Goal: Find specific page/section: Find specific page/section

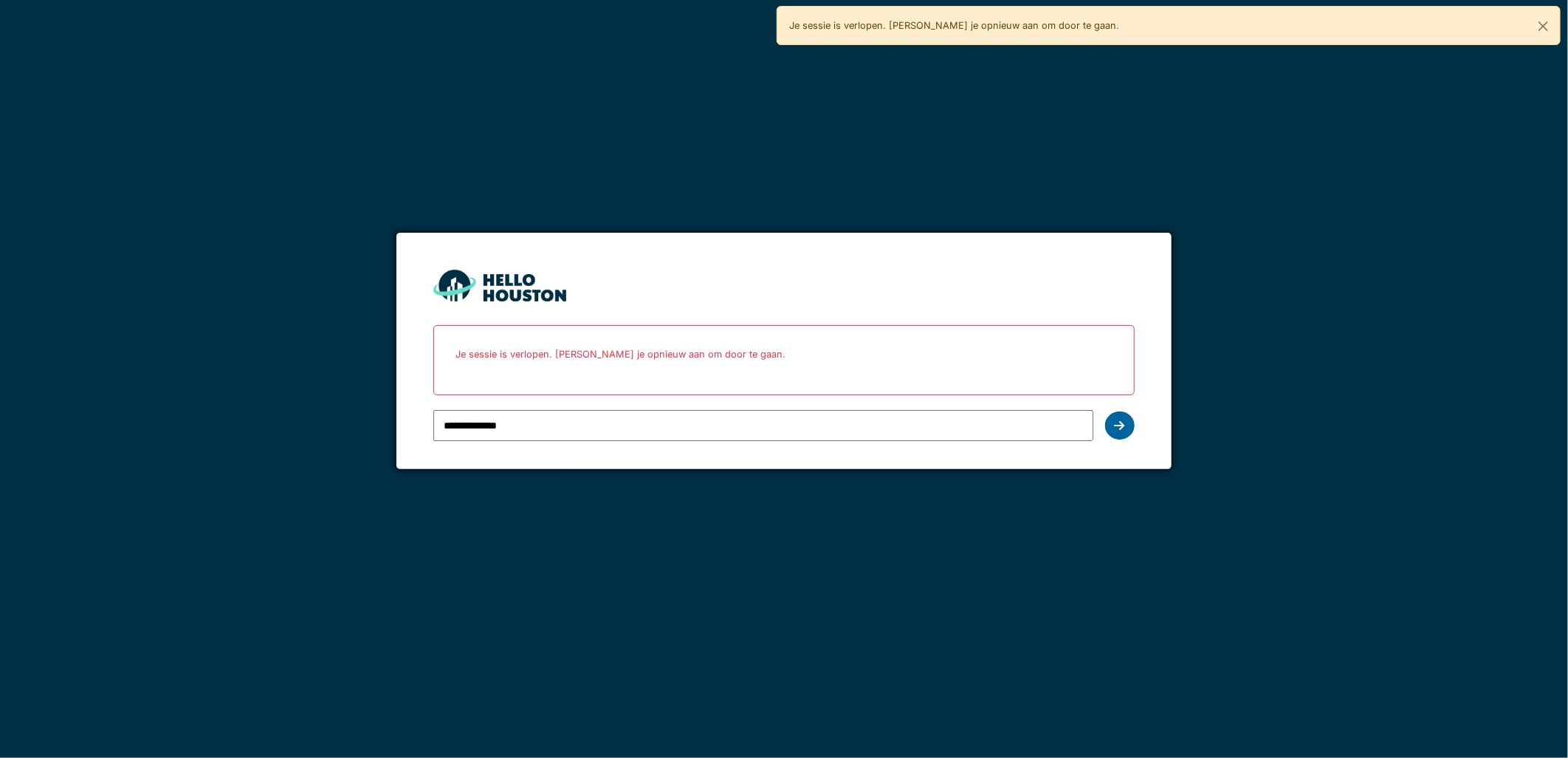
click at [1115, 432] on div at bounding box center [1120, 425] width 29 height 28
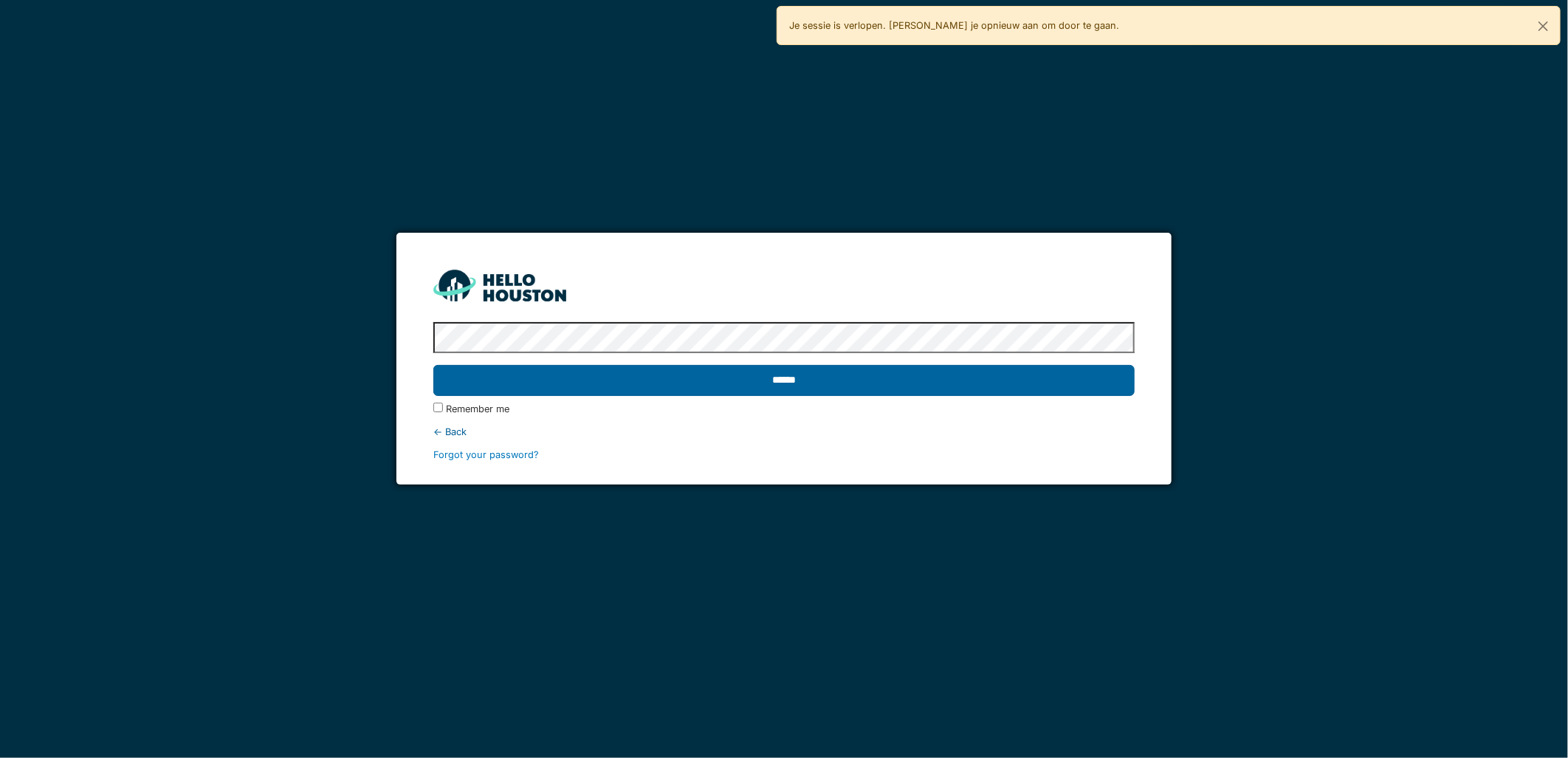
click at [944, 386] on input "******" at bounding box center [784, 380] width 700 height 31
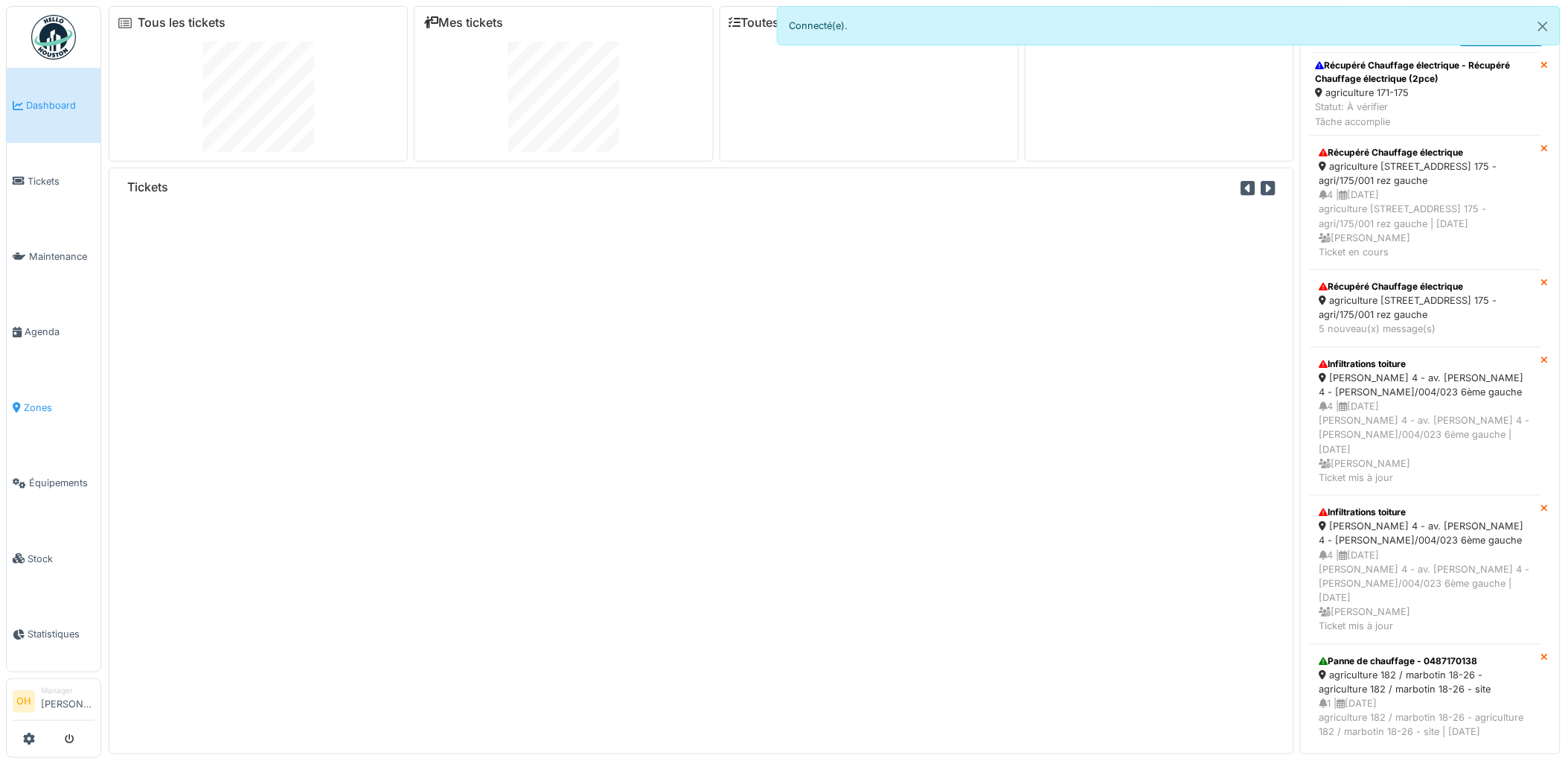
drag, startPoint x: 23, startPoint y: 388, endPoint x: 29, endPoint y: 384, distance: 7.2
click at [23, 388] on link "Zones" at bounding box center [54, 407] width 94 height 75
click at [1544, 30] on button "Close" at bounding box center [1542, 27] width 34 height 40
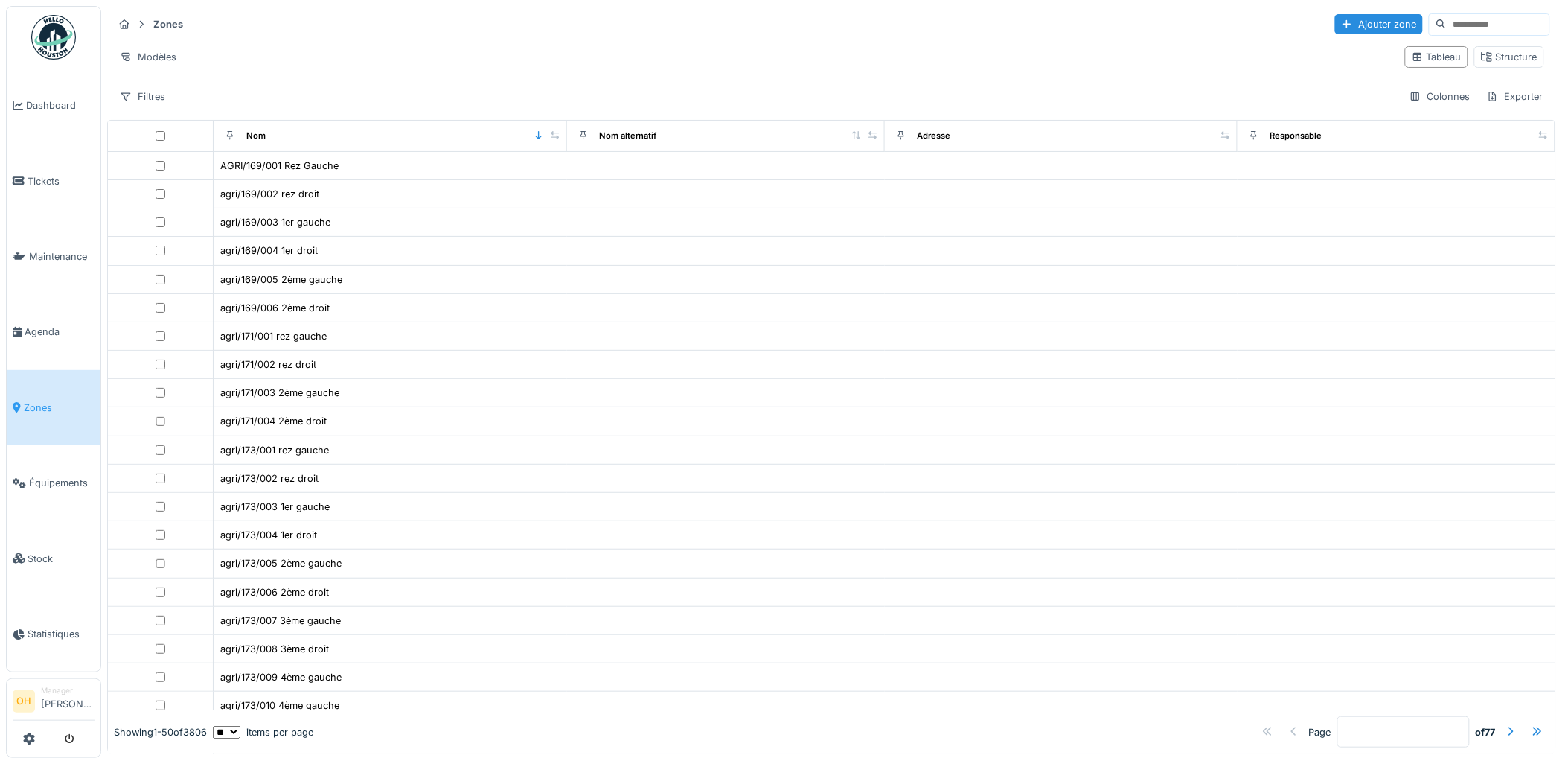
click at [1467, 33] on input at bounding box center [1497, 24] width 103 height 21
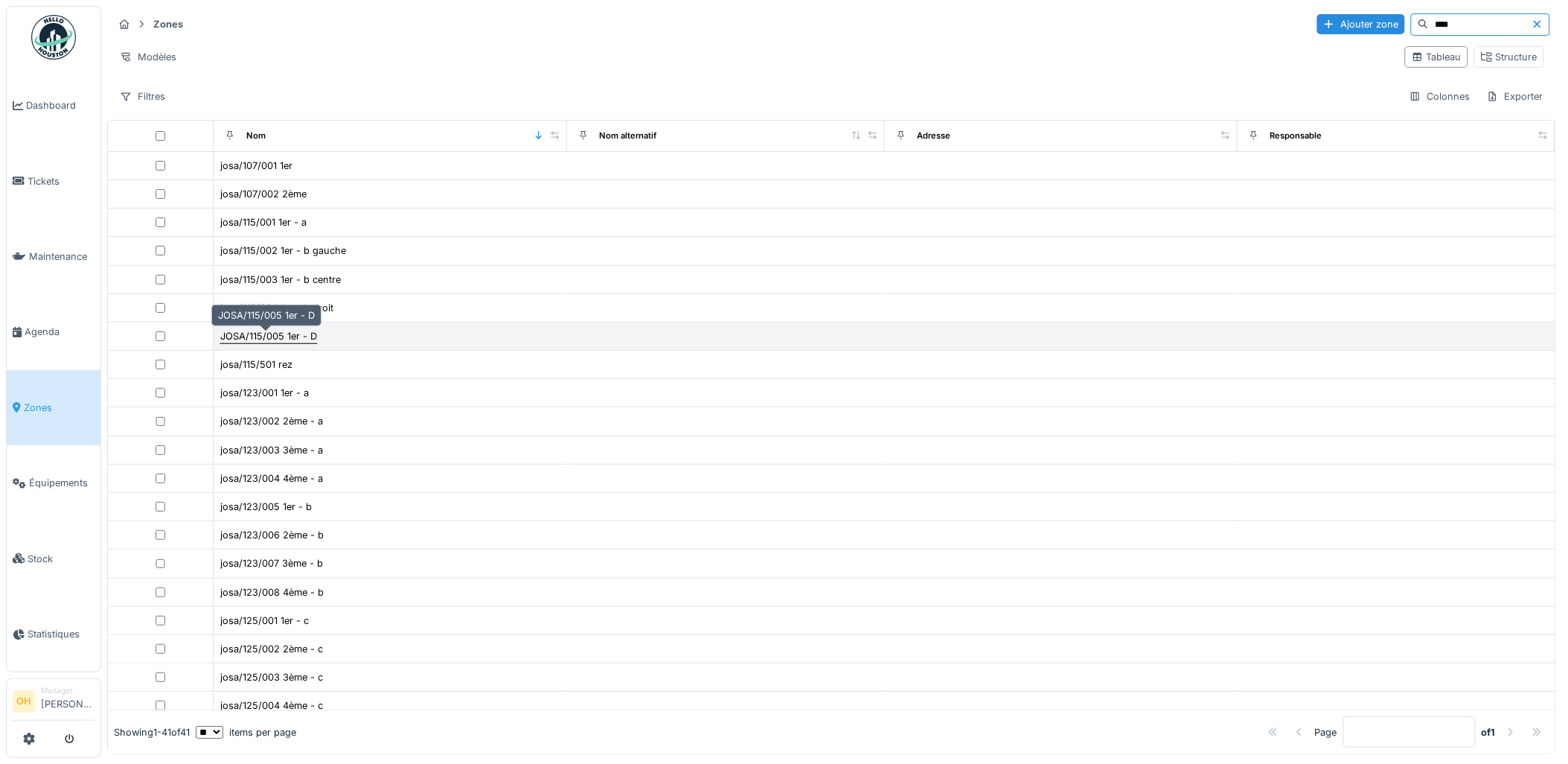
type input "****"
click at [292, 340] on div "JOSA/115/005 1er - D" at bounding box center [269, 336] width 97 height 14
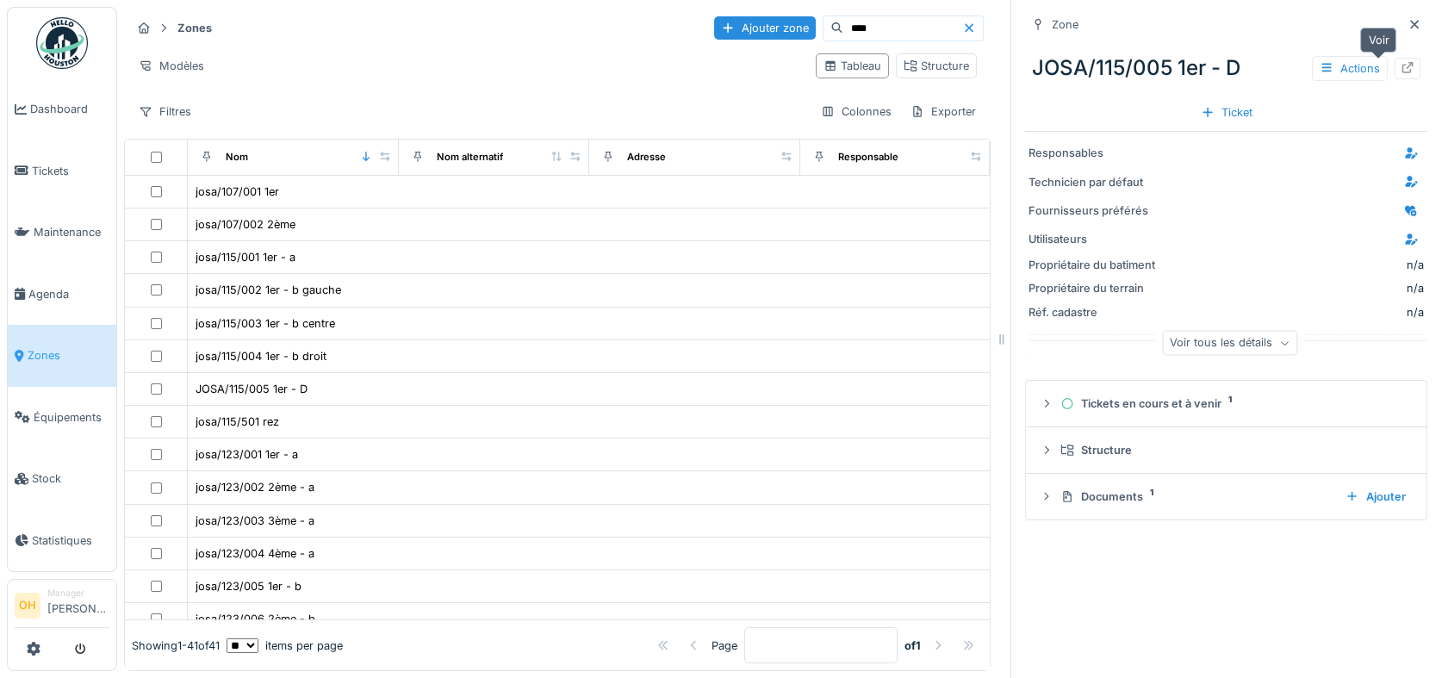
click at [1400, 62] on icon at bounding box center [1407, 67] width 14 height 11
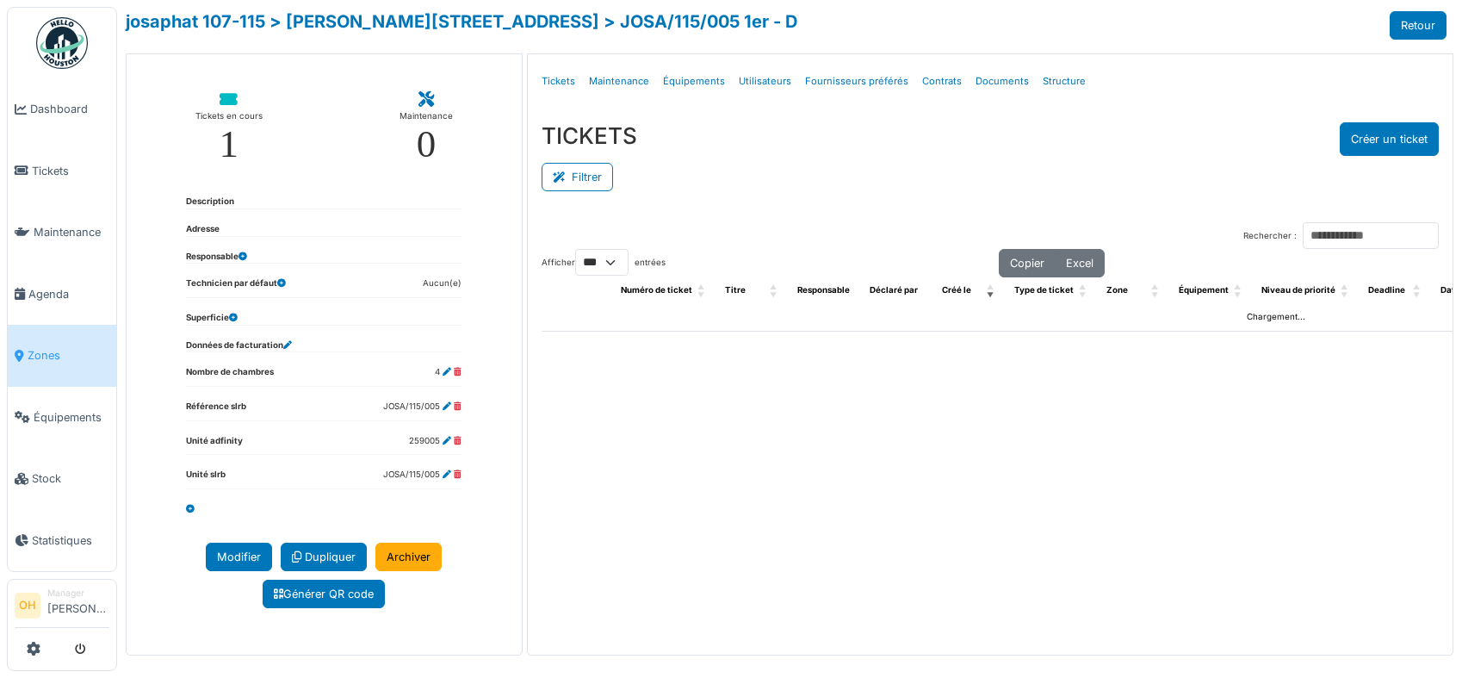
select select "***"
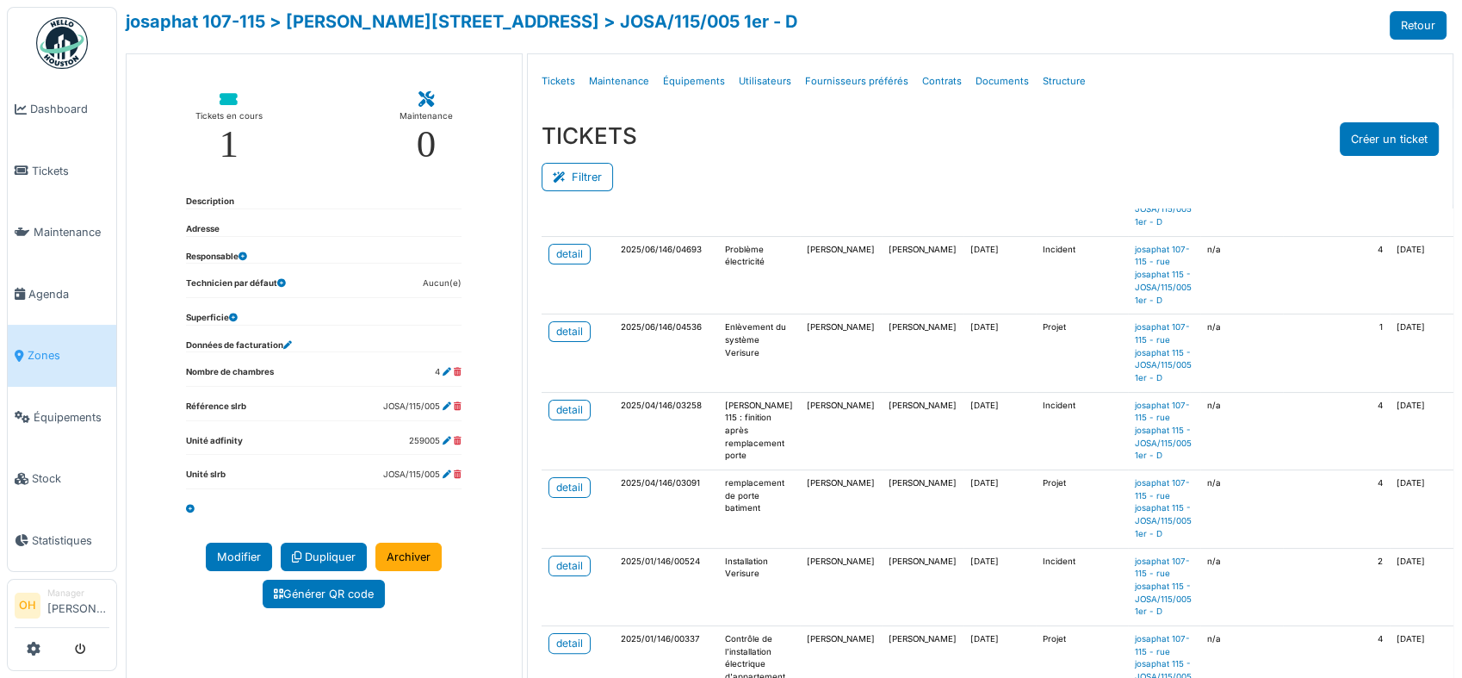
scroll to position [439, 0]
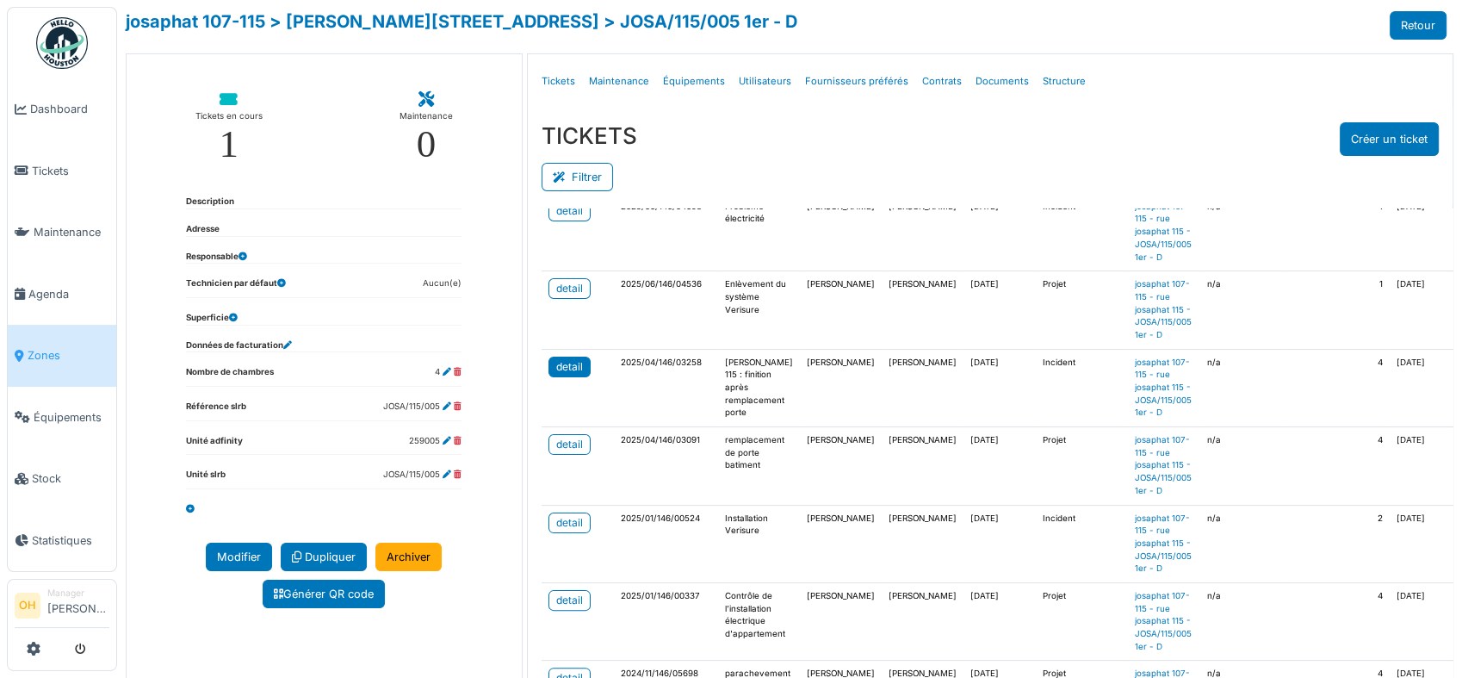
click at [570, 359] on div "detail" at bounding box center [569, 367] width 27 height 16
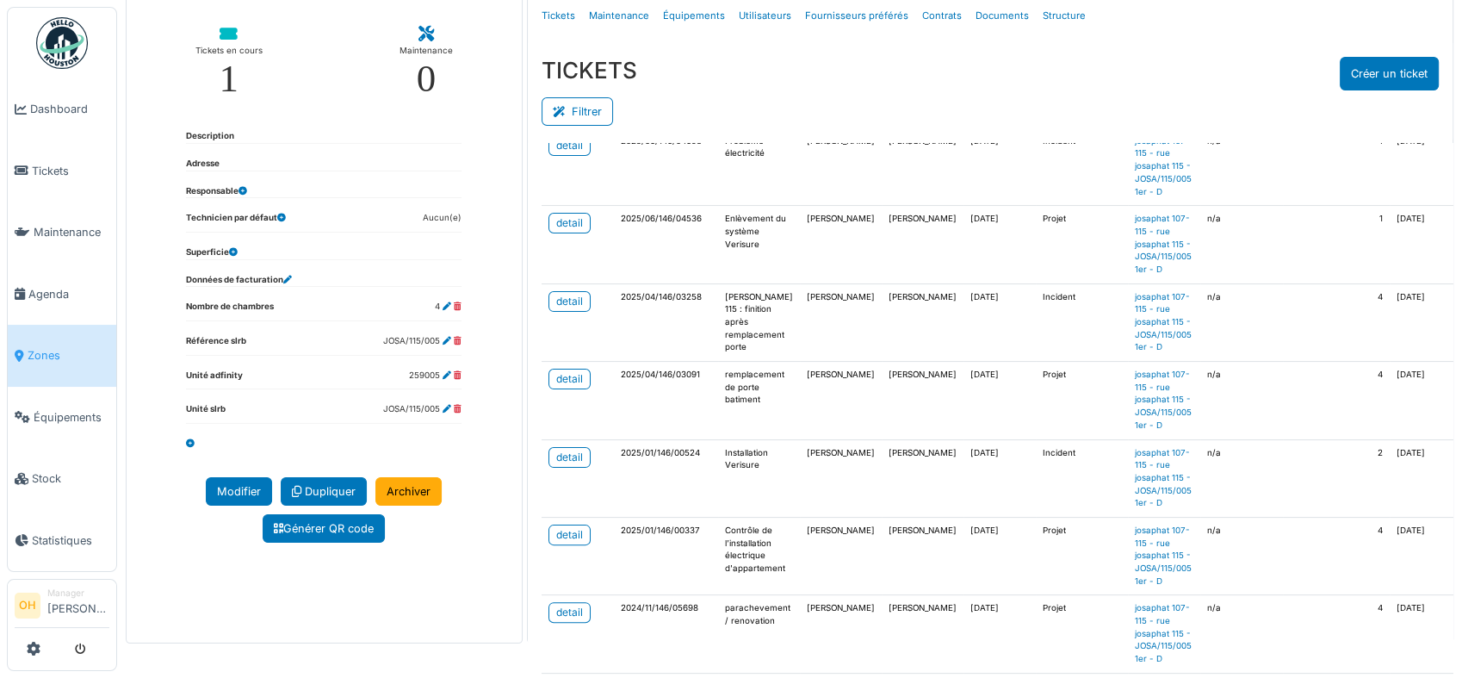
scroll to position [96, 0]
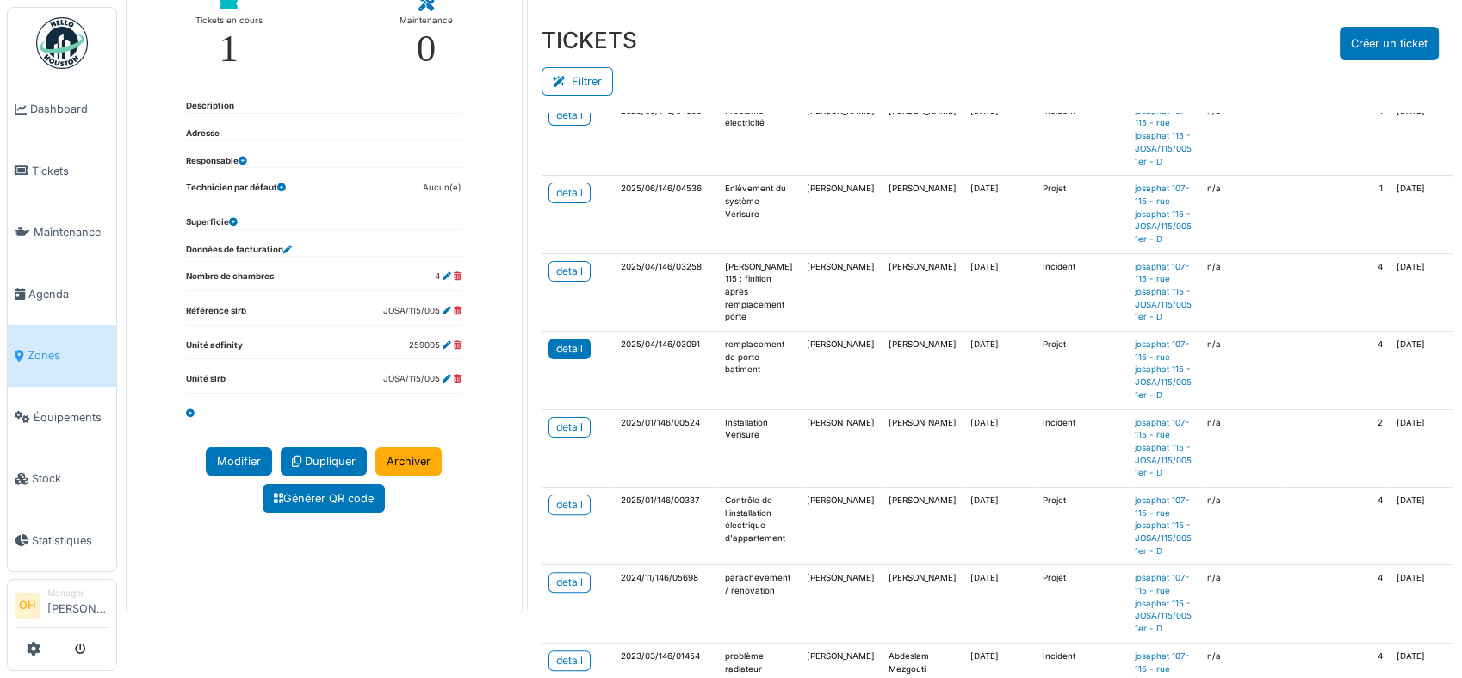
click at [568, 341] on div "detail" at bounding box center [569, 349] width 27 height 16
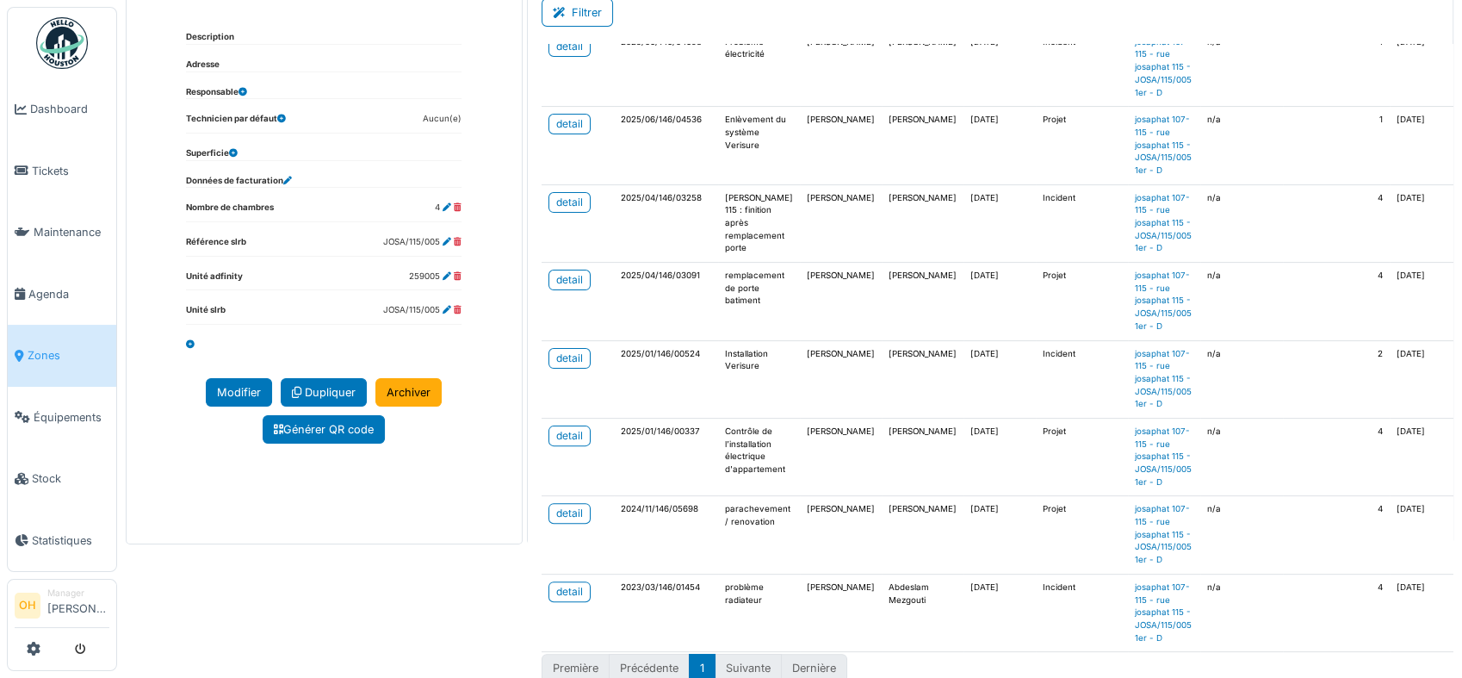
scroll to position [184, 0]
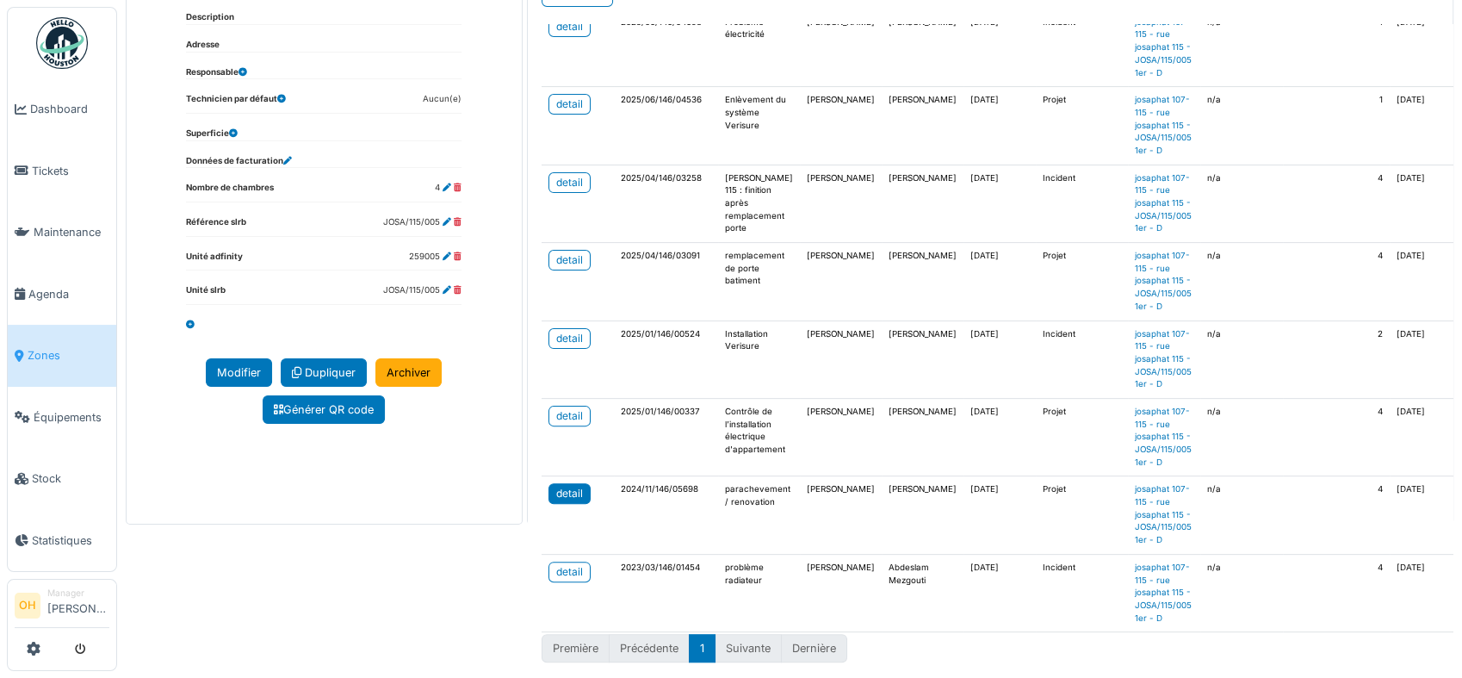
click at [572, 486] on div "detail" at bounding box center [569, 494] width 27 height 16
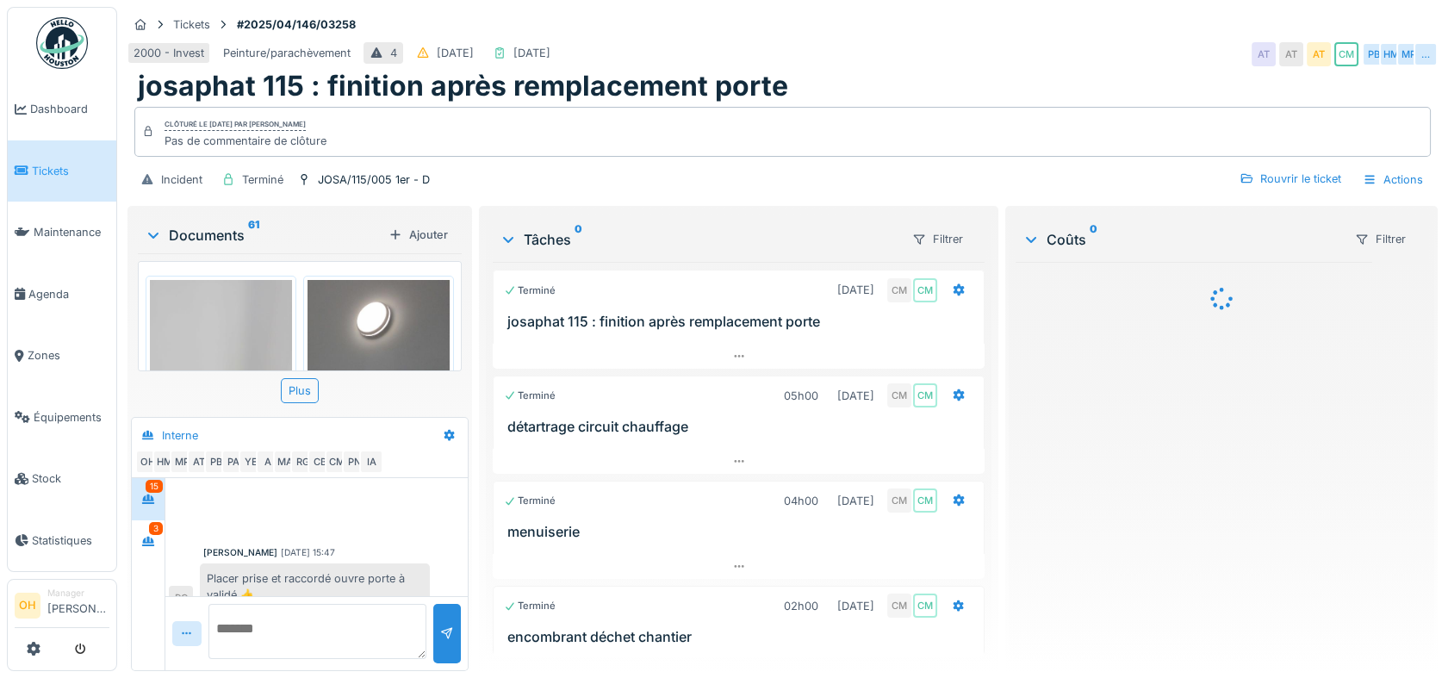
scroll to position [682, 0]
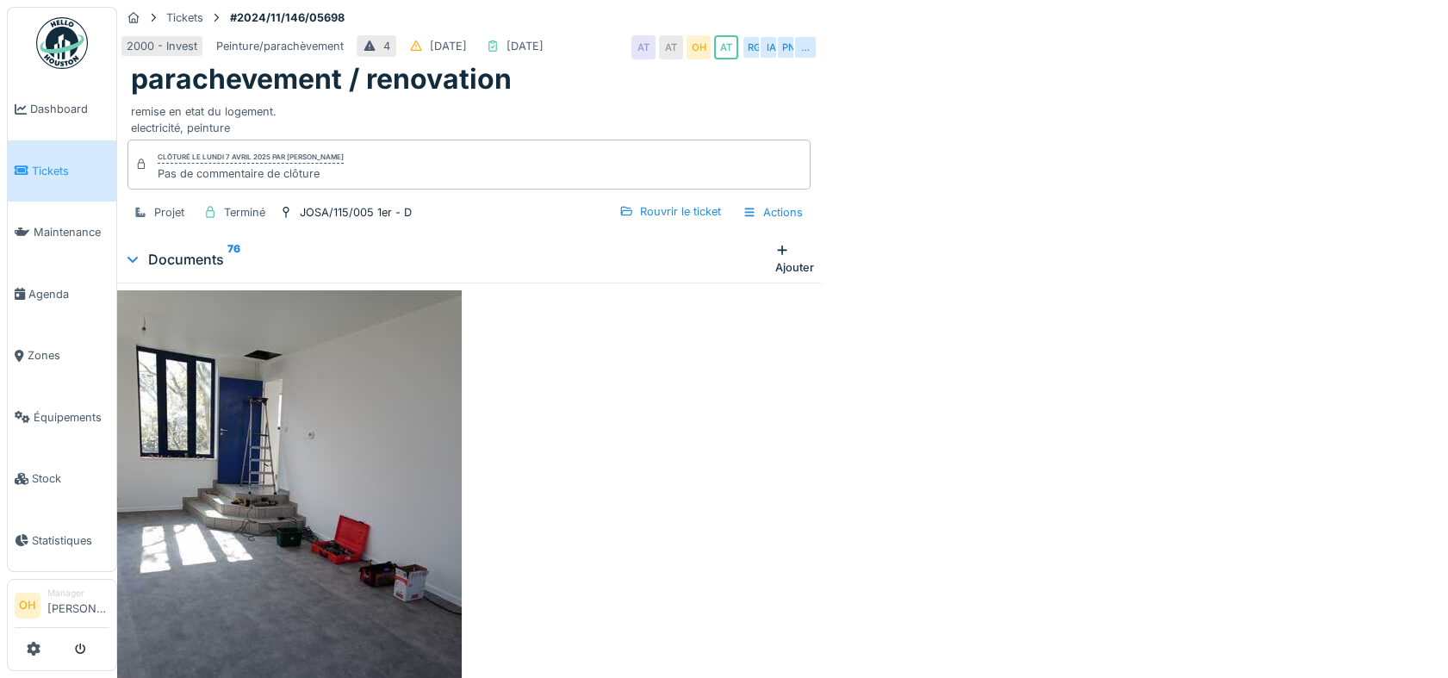
scroll to position [818, 0]
click at [1367, 348] on div "Type de coût" at bounding box center [1352, 348] width 68 height 33
click at [1098, 356] on icon at bounding box center [1091, 350] width 14 height 11
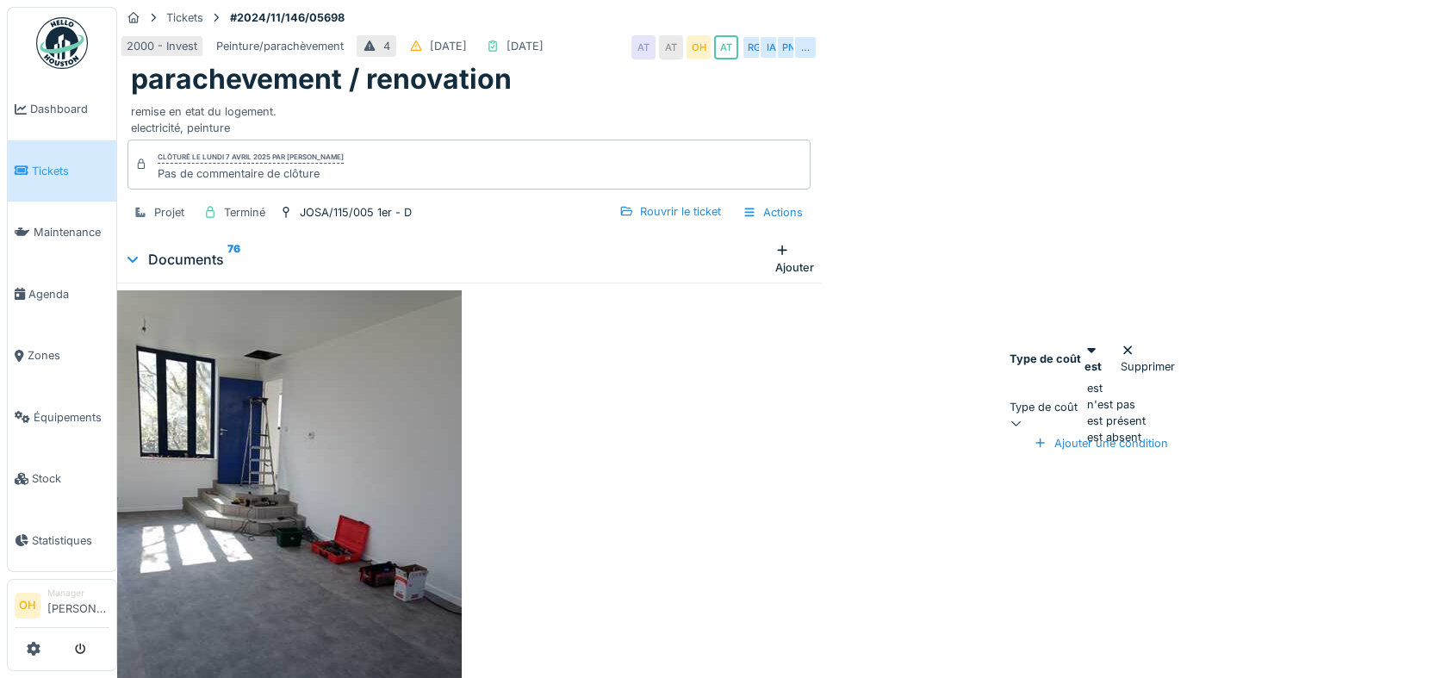
click at [1039, 431] on div "Ajouter une condition" at bounding box center [1091, 442] width 165 height 23
click at [1046, 399] on div "Type de coût" at bounding box center [1091, 407] width 165 height 16
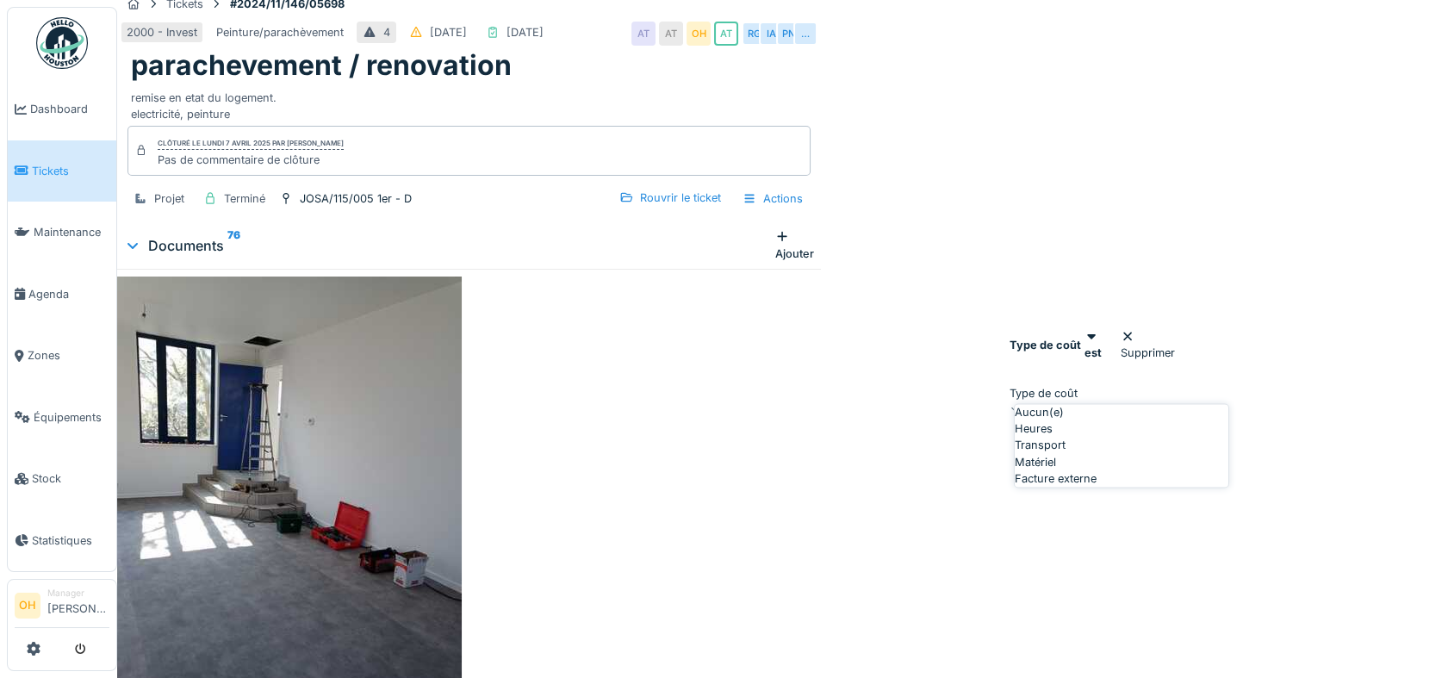
click at [1071, 438] on div "Heures" at bounding box center [1122, 429] width 214 height 16
type input "*****"
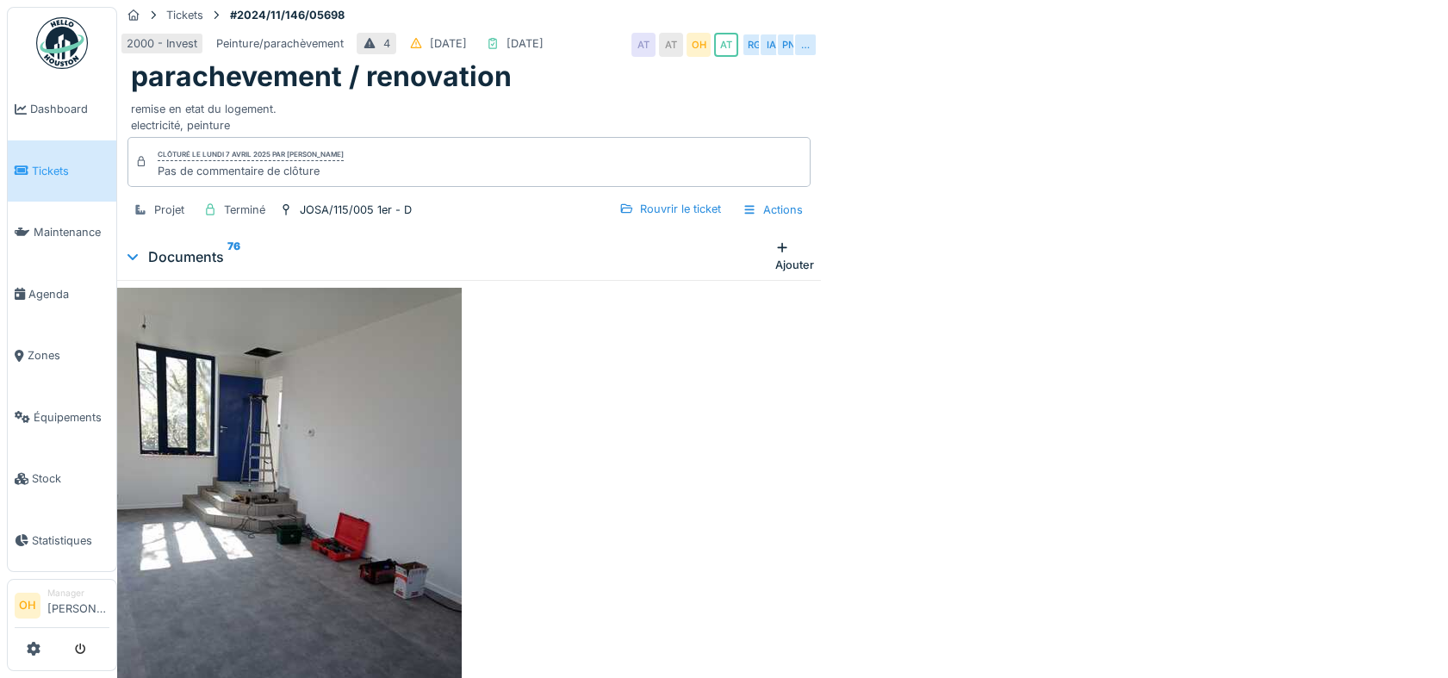
scroll to position [0, 0]
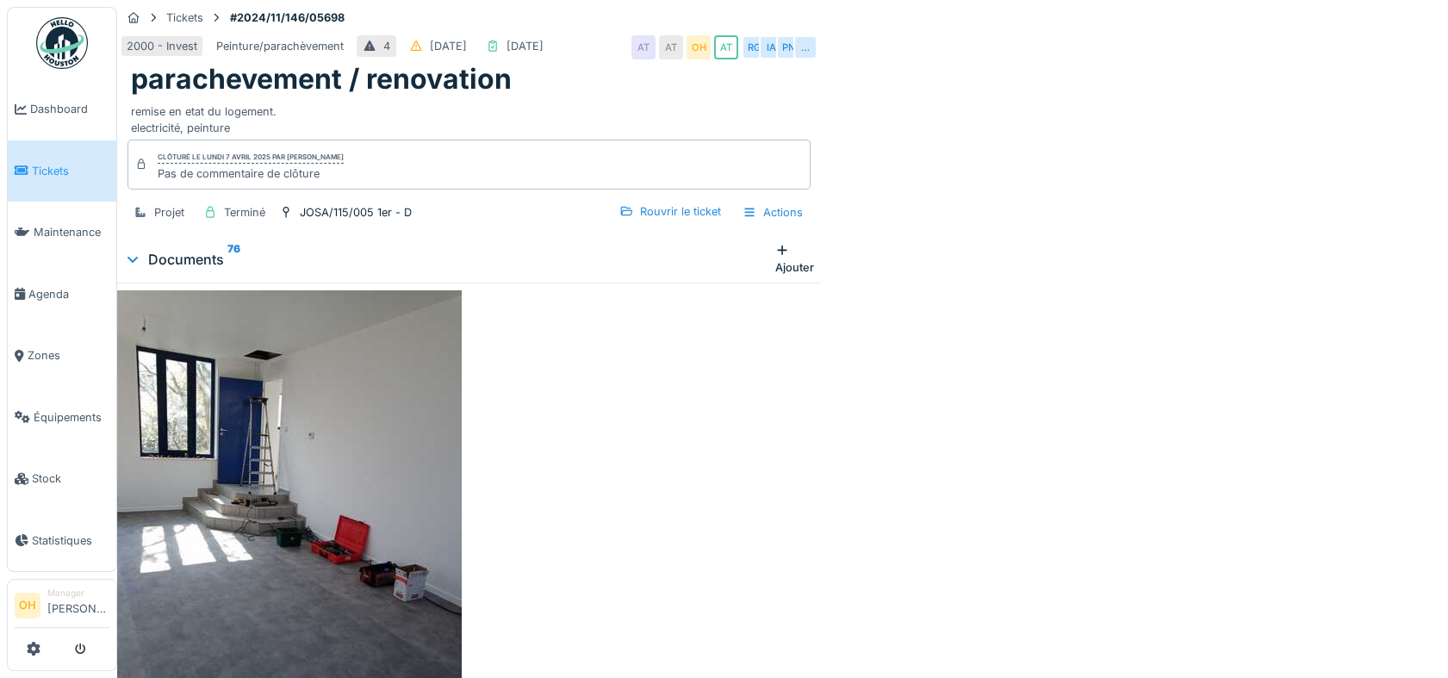
click at [1175, 415] on div at bounding box center [1091, 423] width 165 height 16
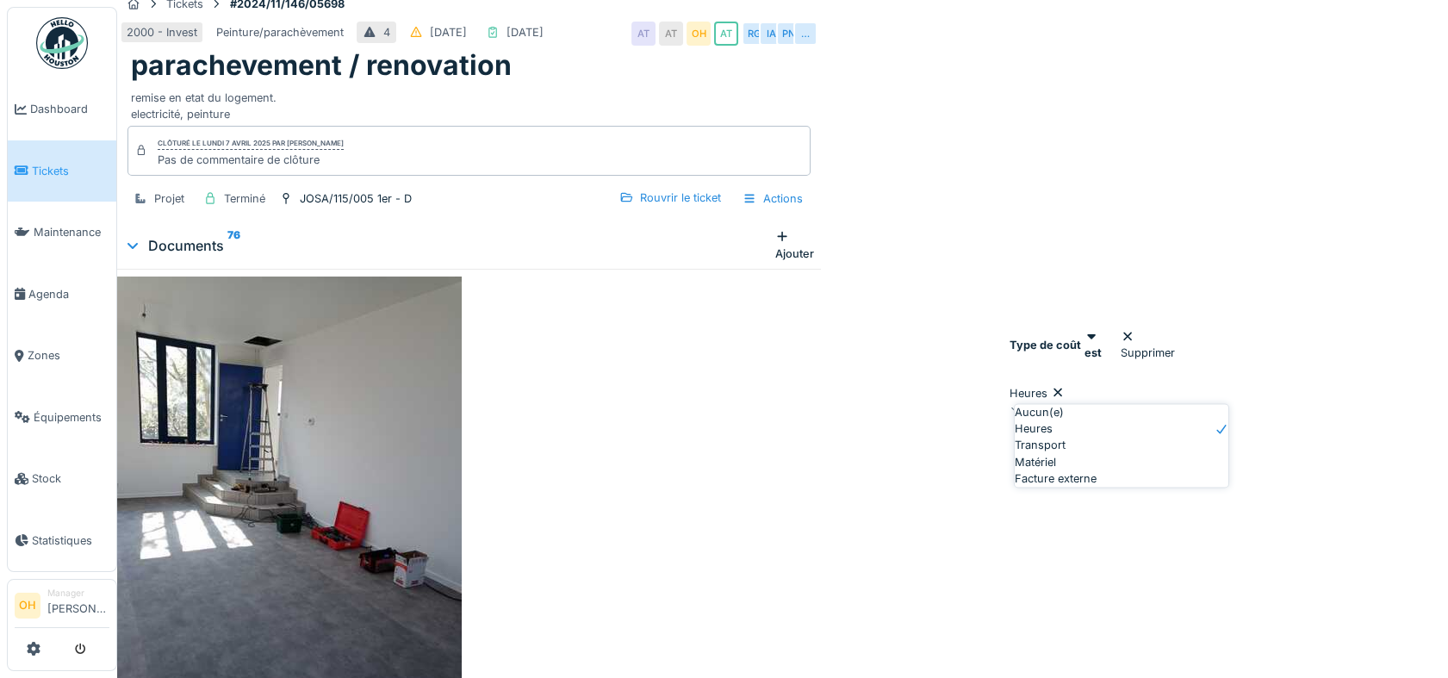
click at [1133, 438] on div "Heures" at bounding box center [1122, 429] width 214 height 16
click at [1096, 487] on span "Facture externe" at bounding box center [1056, 478] width 82 height 16
type input "**********"
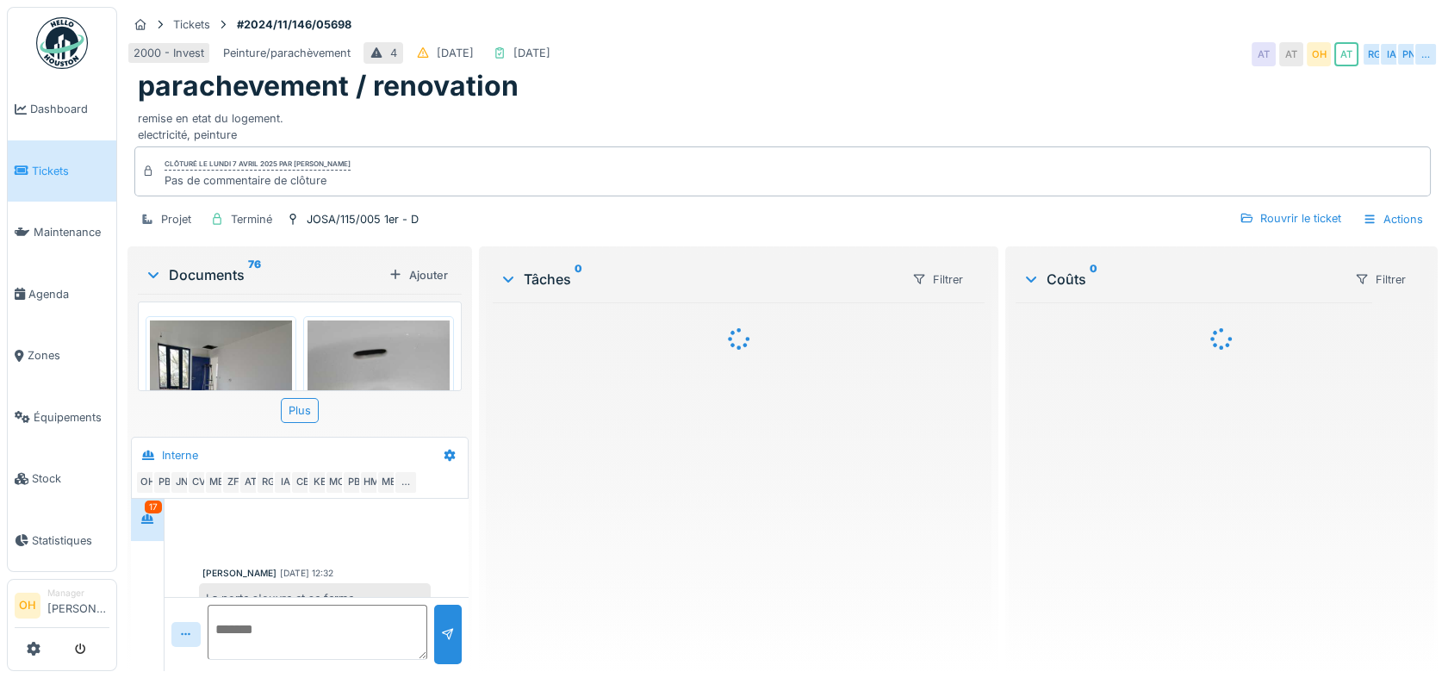
scroll to position [818, 0]
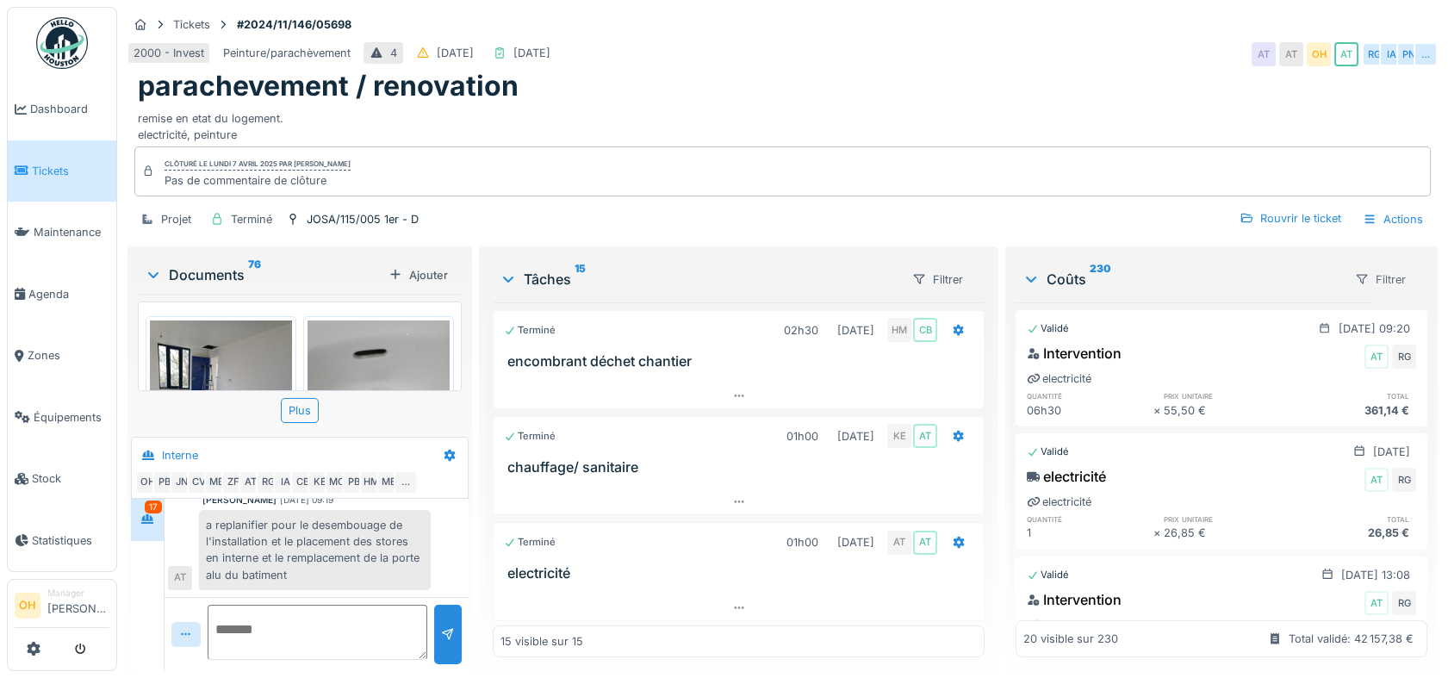
click at [1347, 267] on div "Filtrer" at bounding box center [1380, 279] width 66 height 25
click at [1375, 335] on div "Type de coût" at bounding box center [1372, 343] width 100 height 26
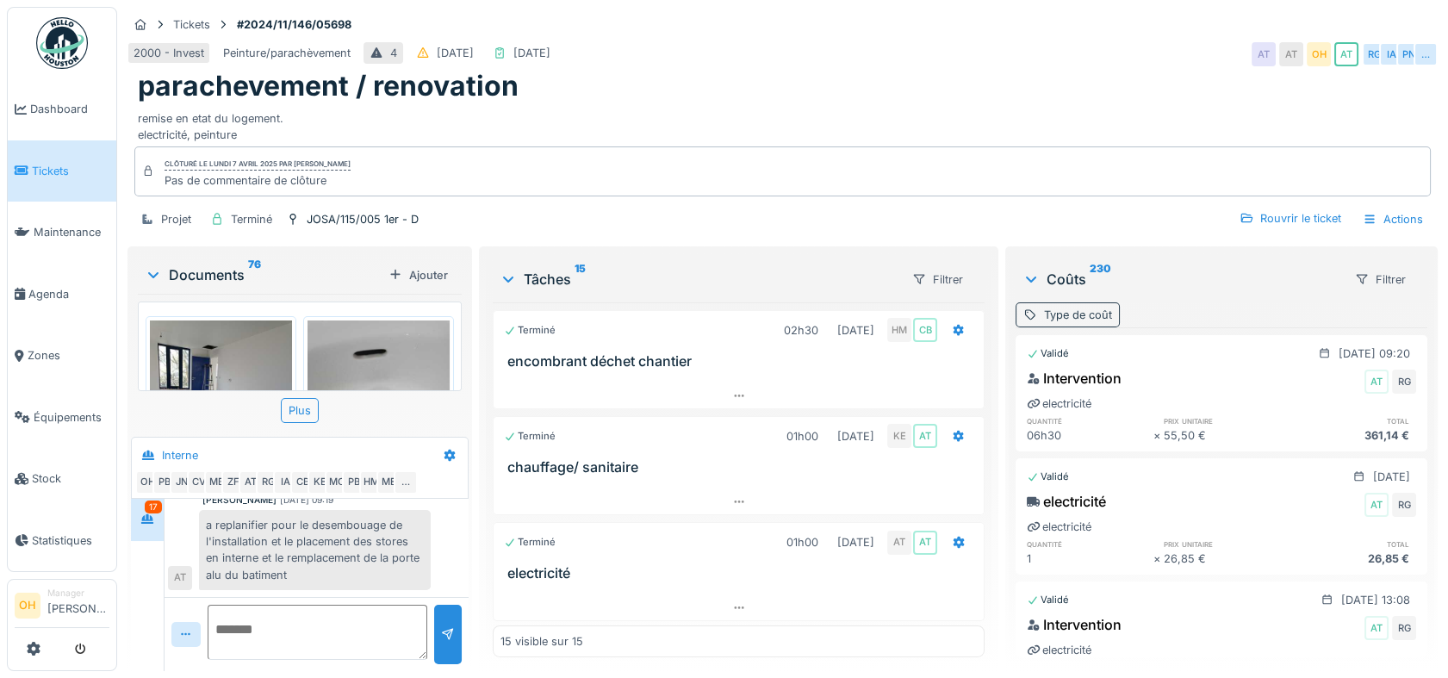
click at [1075, 307] on div "Type de coût" at bounding box center [1078, 315] width 68 height 16
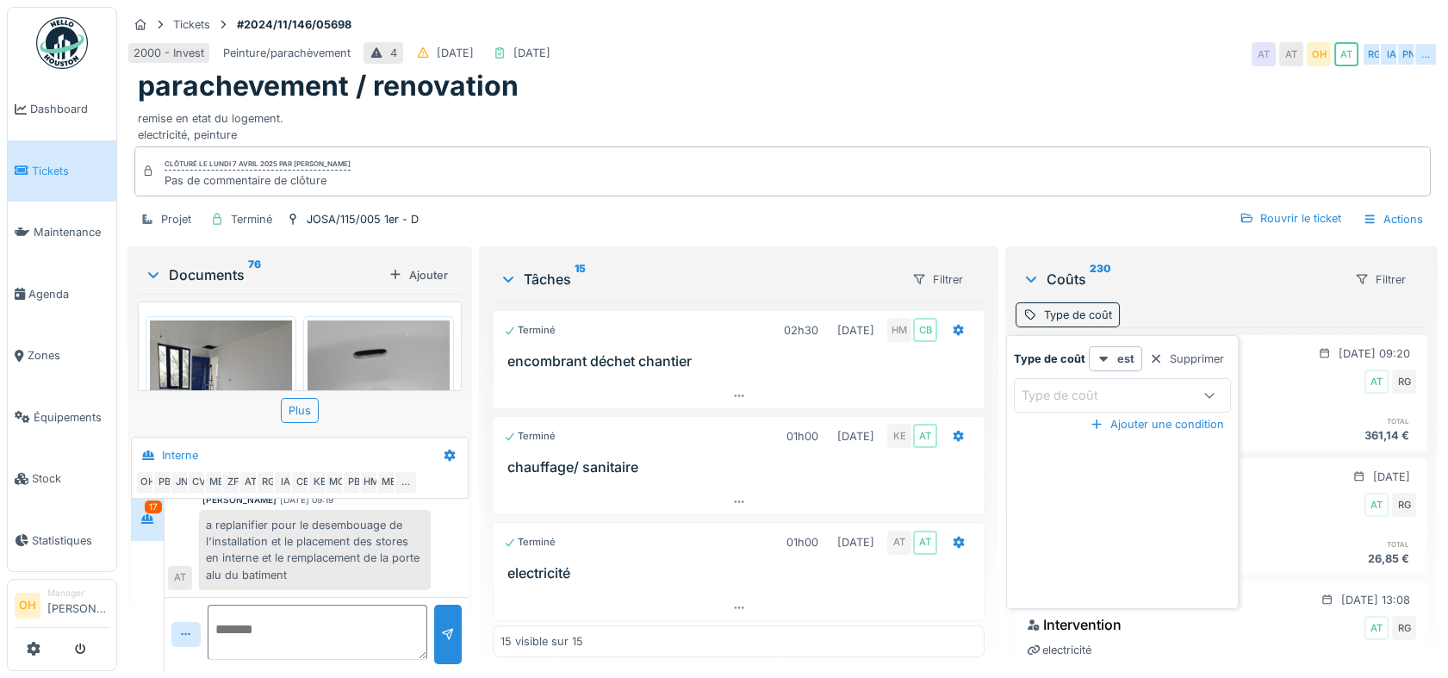
click at [1120, 386] on div "Type de coût" at bounding box center [1071, 395] width 101 height 19
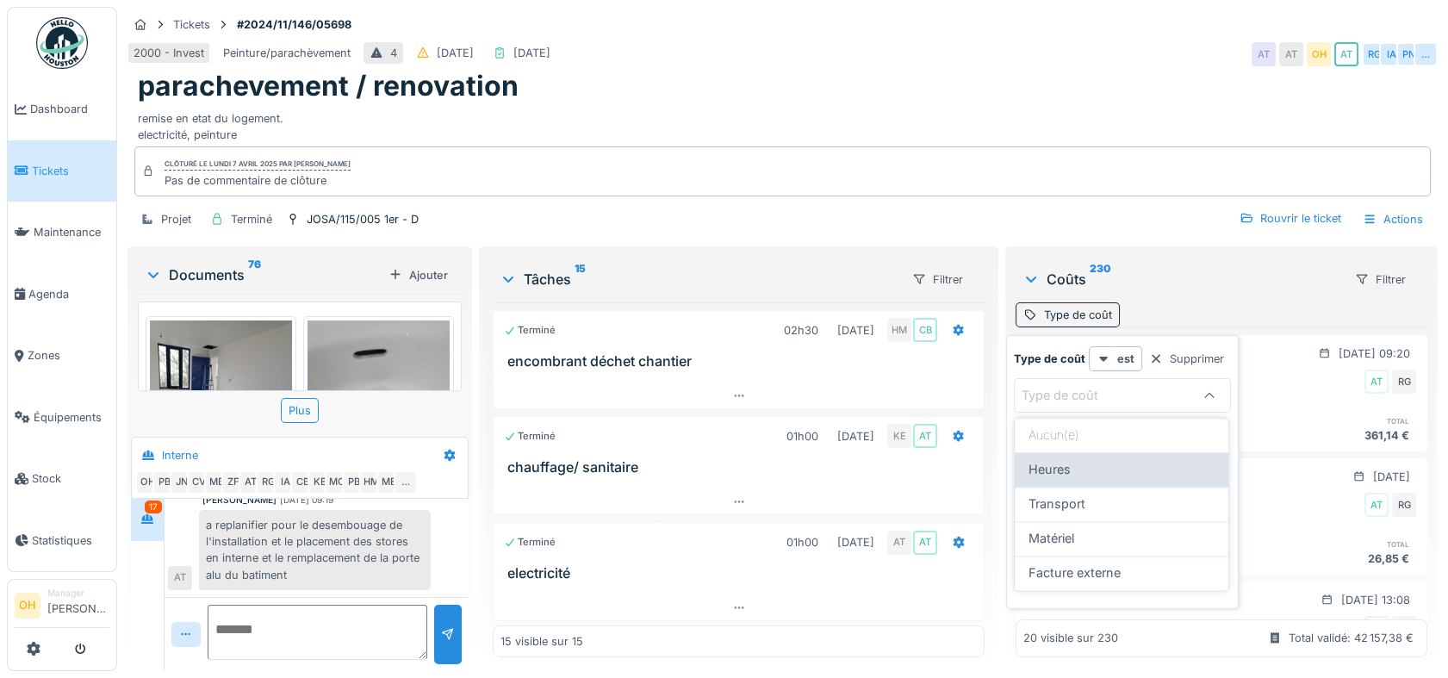
click at [1106, 460] on div "Heures" at bounding box center [1121, 469] width 186 height 19
type input "*****"
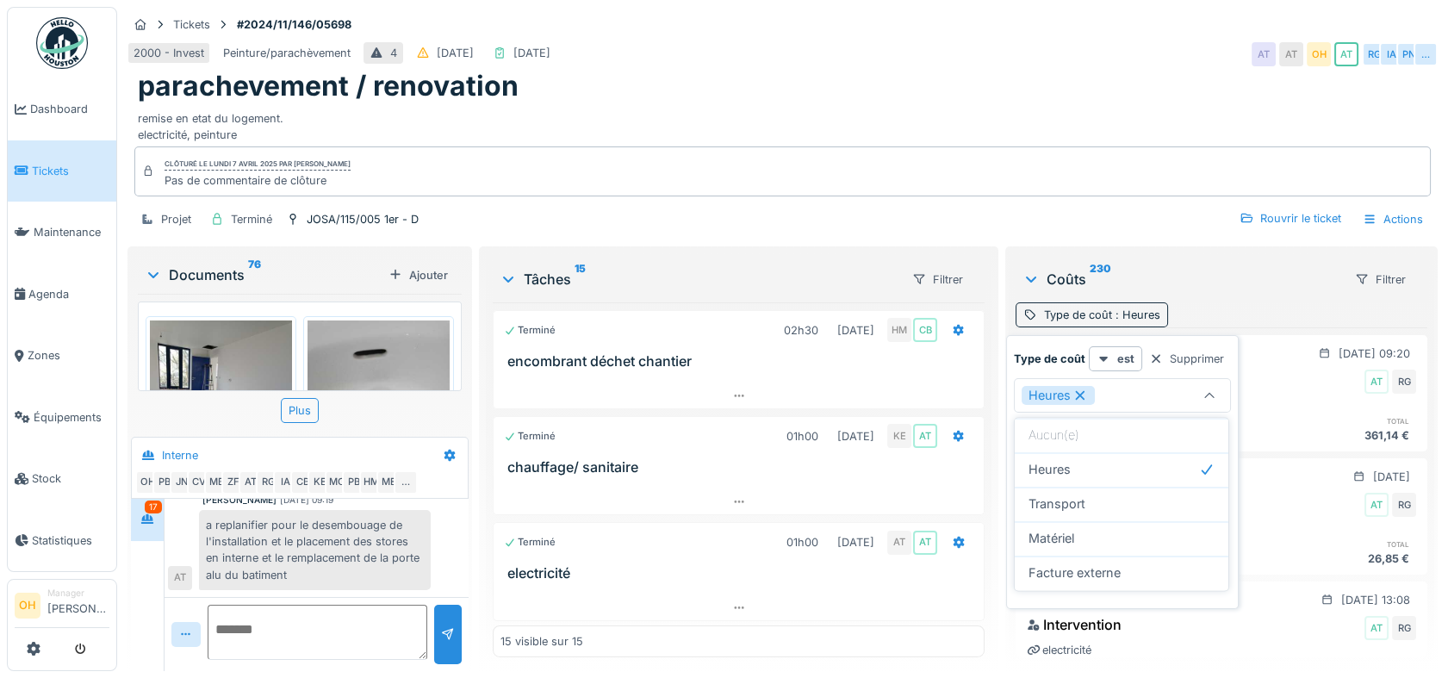
click at [1202, 270] on div "Coûts 230" at bounding box center [1181, 279] width 318 height 21
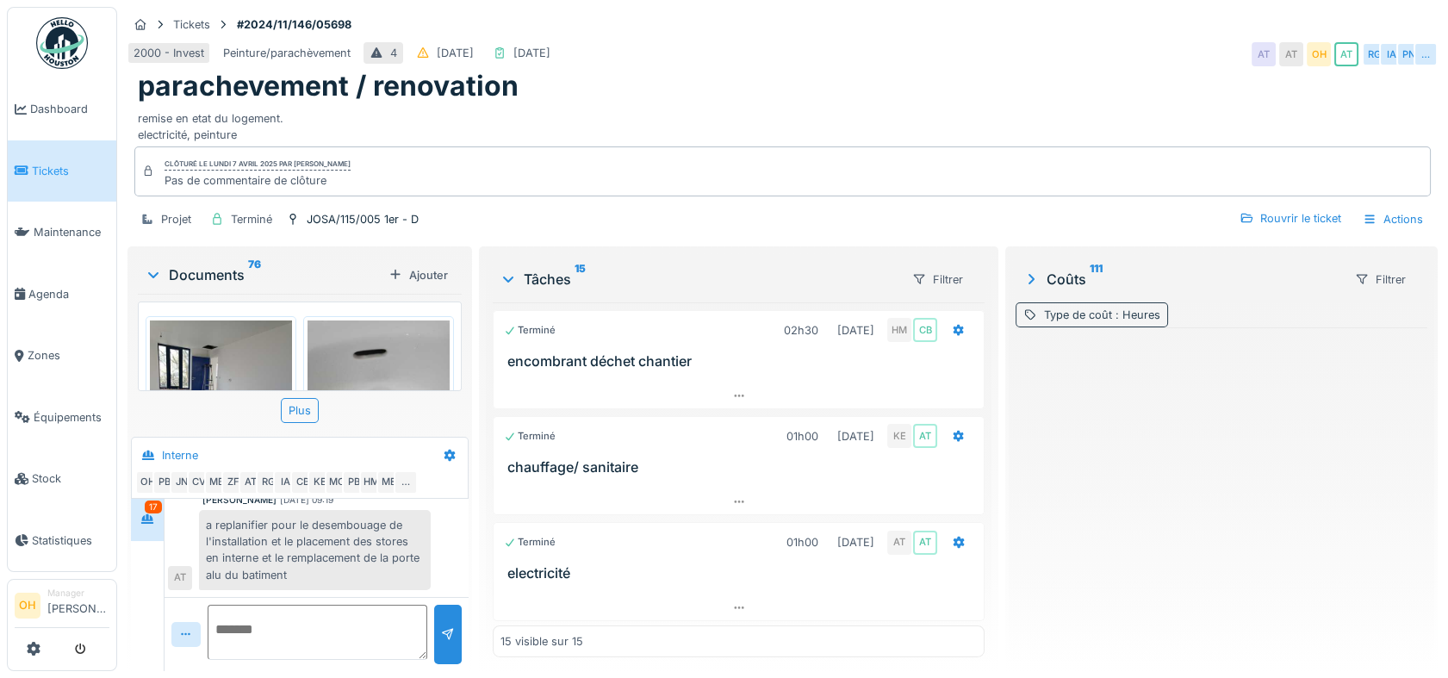
click at [1058, 307] on div "Type de coût : Heures" at bounding box center [1102, 315] width 116 height 16
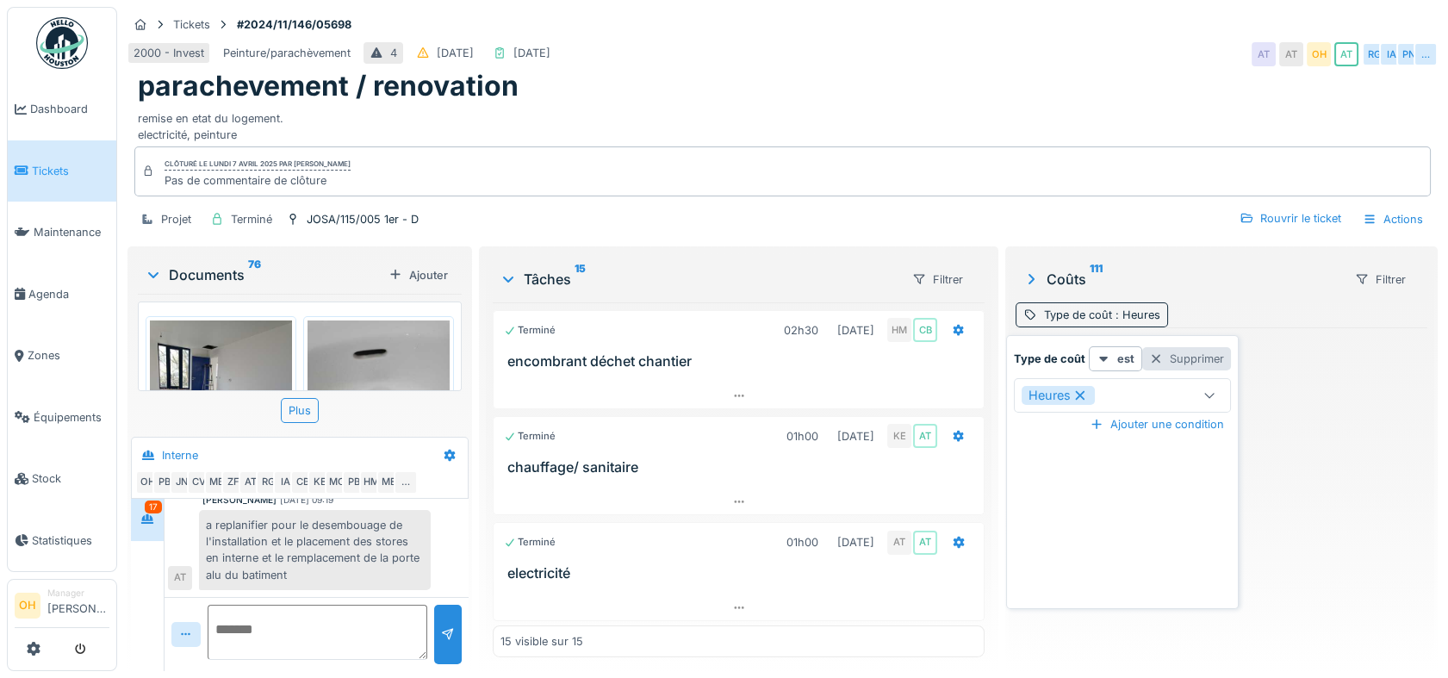
click at [1191, 347] on div "Supprimer" at bounding box center [1186, 358] width 89 height 23
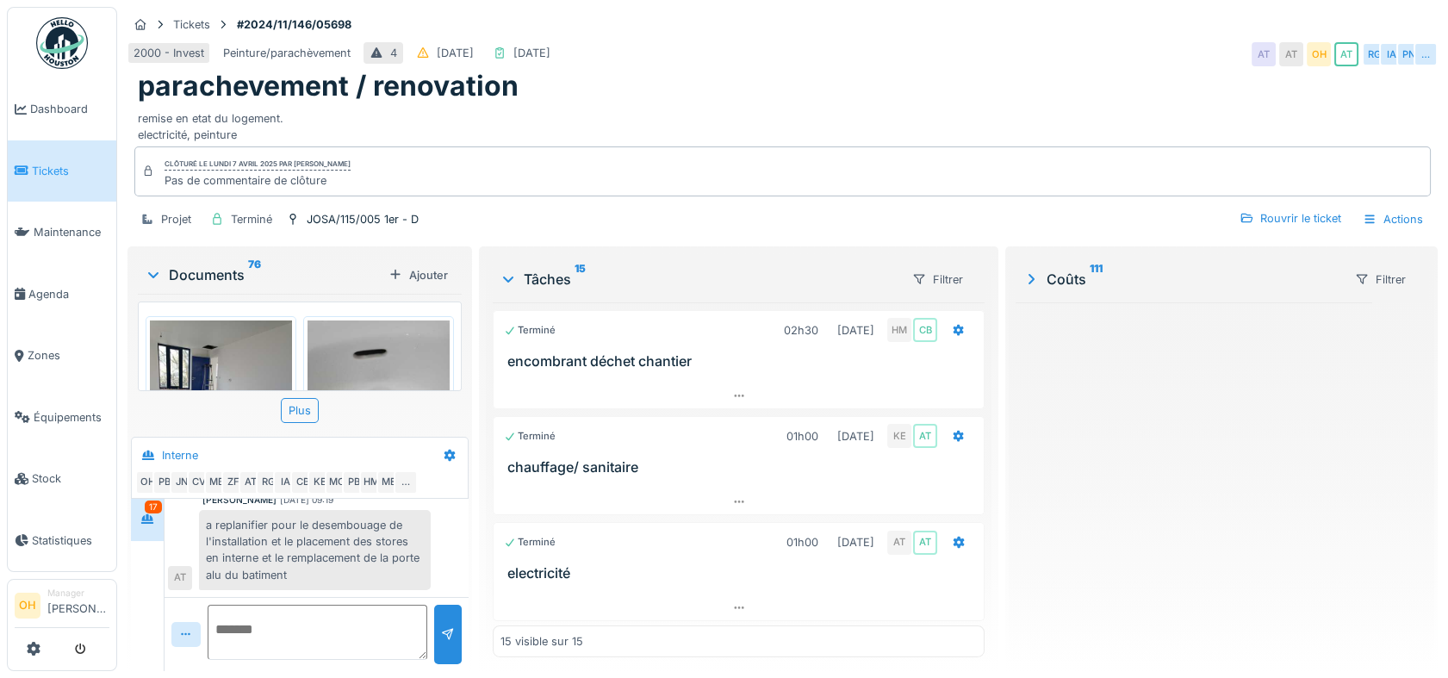
click at [1049, 200] on div "Projet Terminé JOSA/115/005 1er - D Rouvrir le ticket Actions" at bounding box center [782, 219] width 1310 height 39
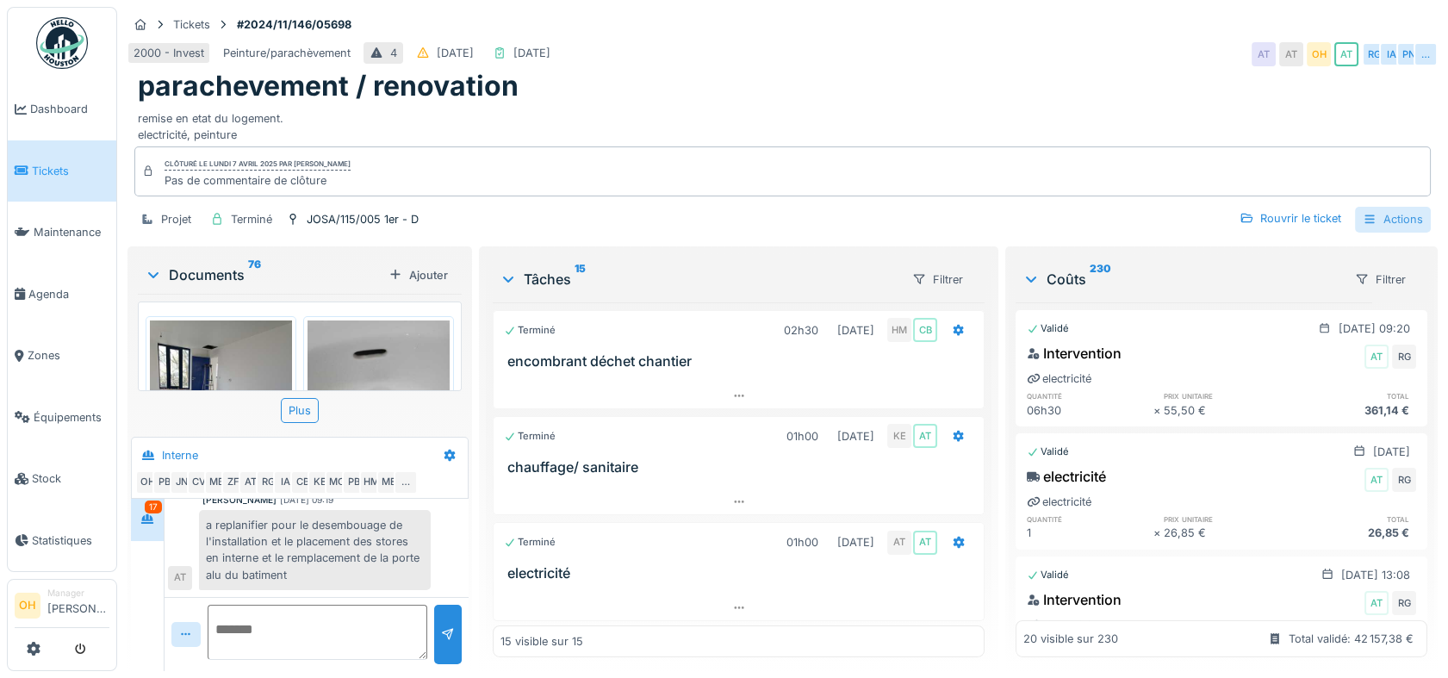
click at [1387, 217] on div "Actions" at bounding box center [1393, 219] width 76 height 25
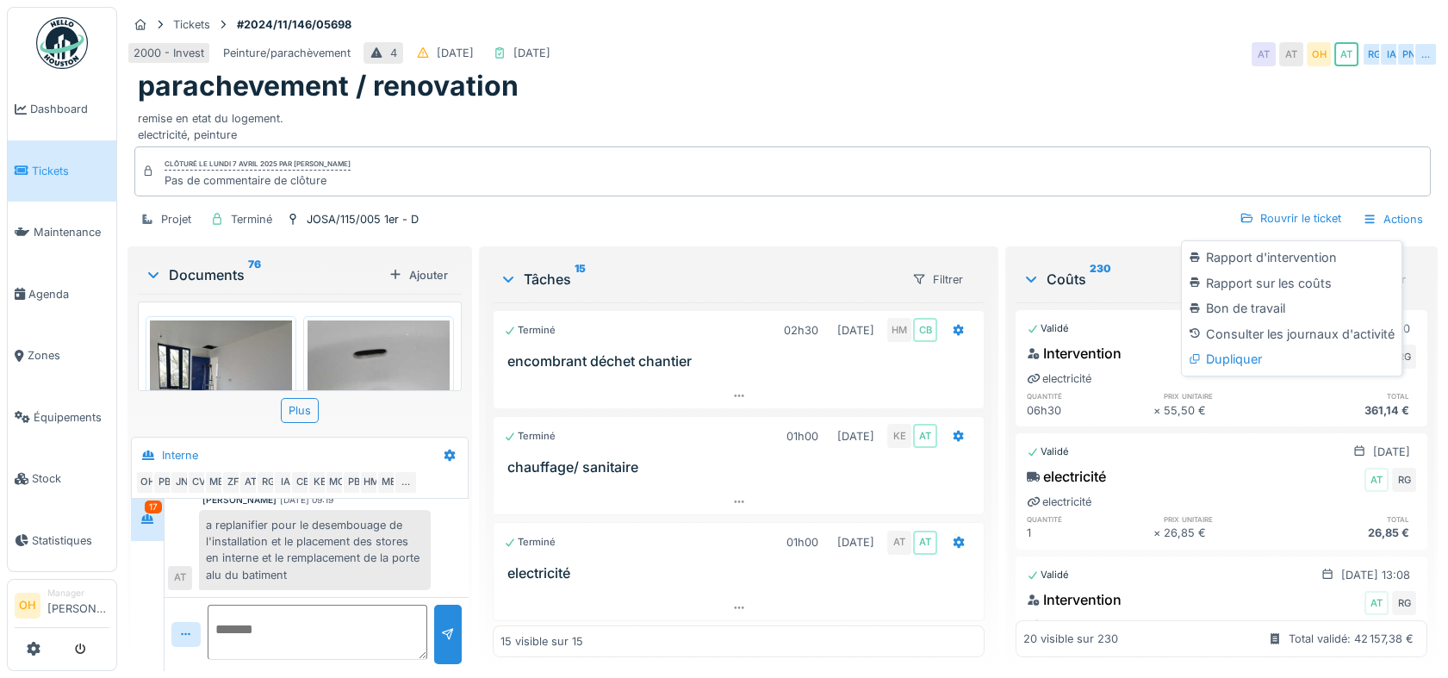
click at [1096, 237] on div "Projet Terminé JOSA/115/005 1er - D Rouvrir le ticket Actions" at bounding box center [782, 219] width 1310 height 39
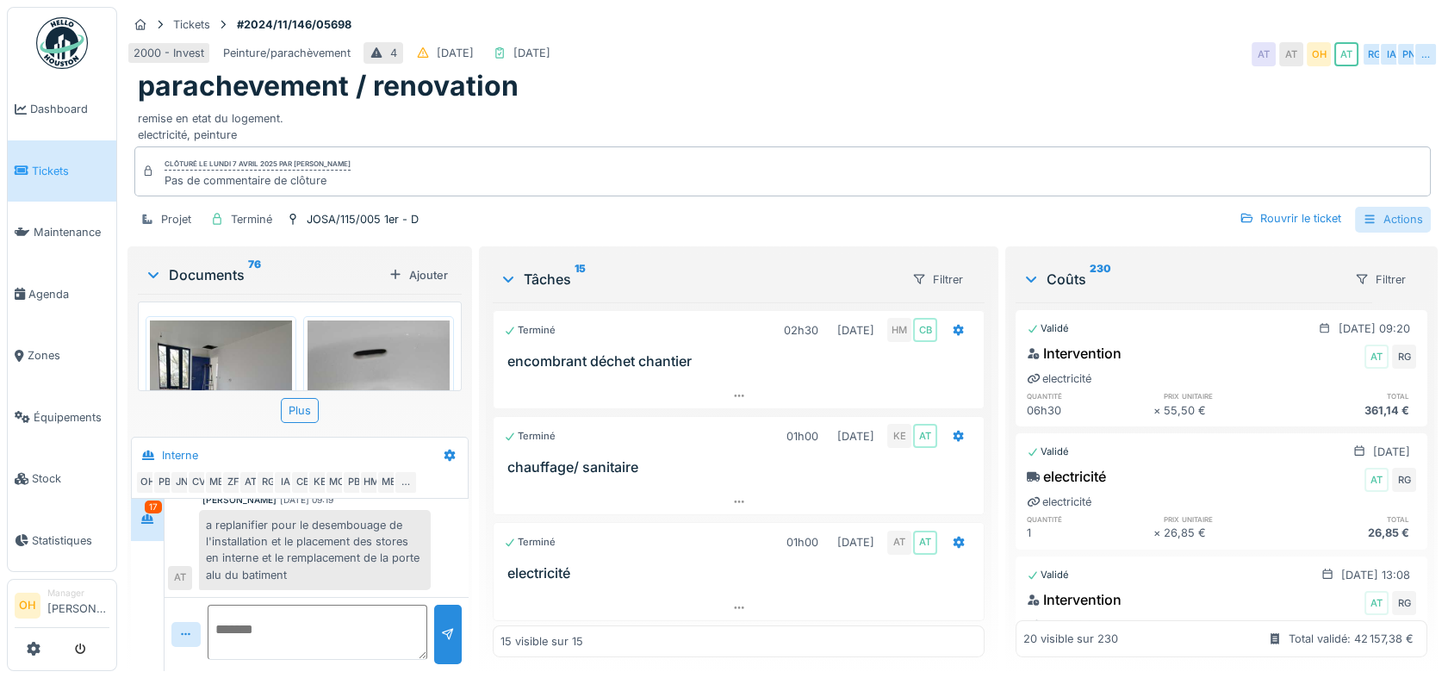
click at [1367, 218] on div "Actions" at bounding box center [1393, 219] width 76 height 25
click at [36, 347] on span "Zones" at bounding box center [69, 355] width 82 height 16
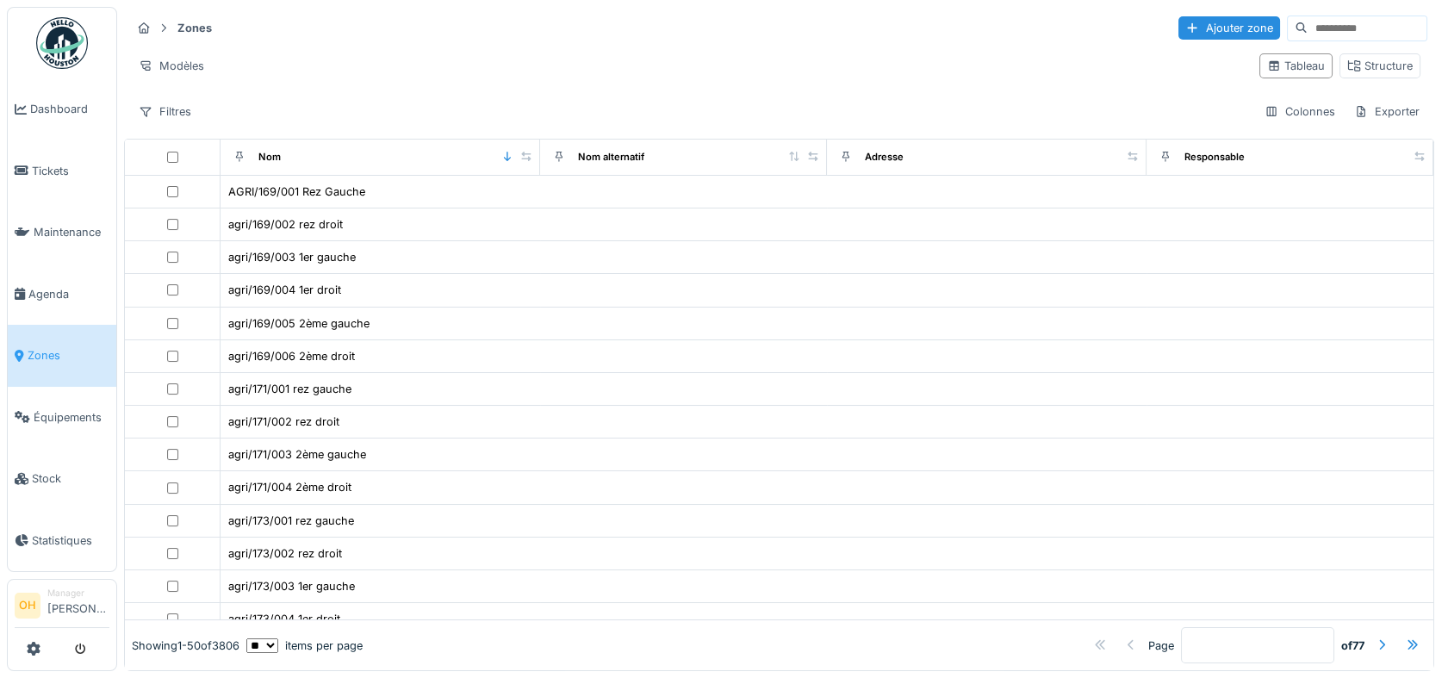
click at [1307, 26] on input at bounding box center [1366, 28] width 119 height 24
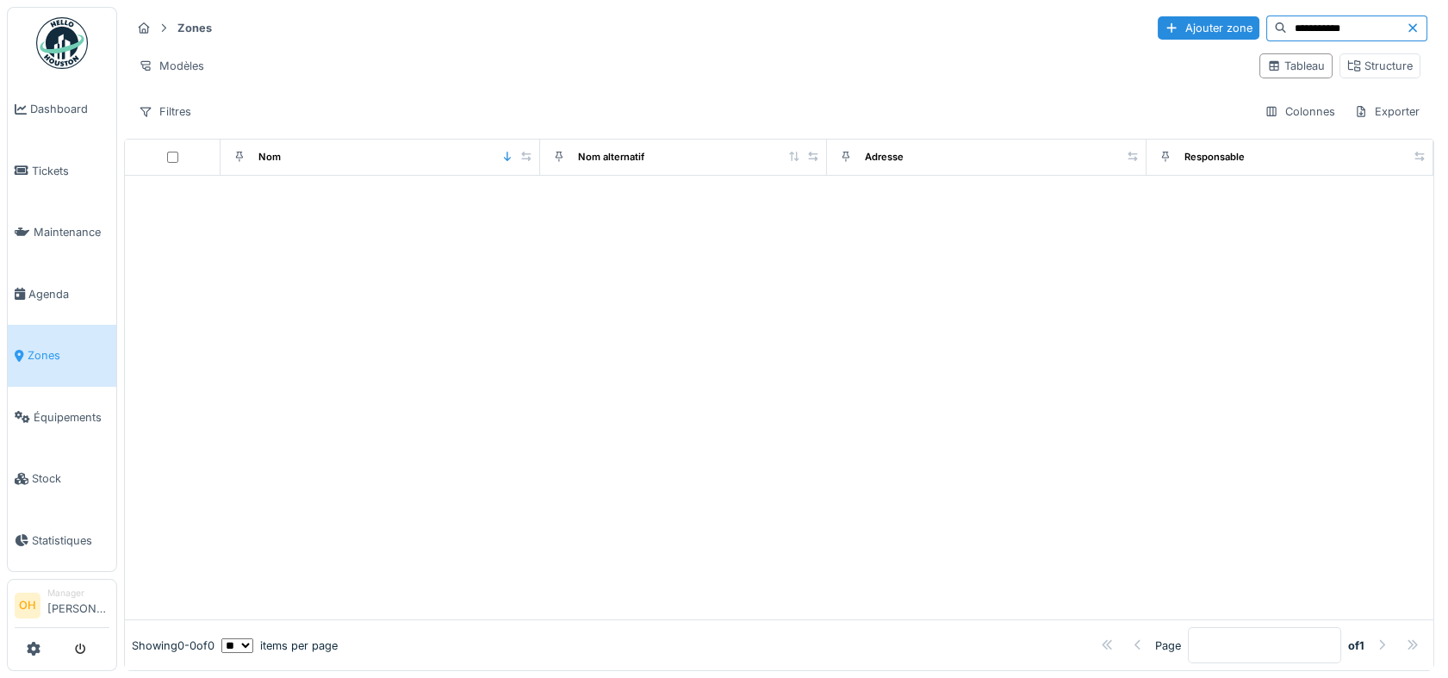
click at [1287, 16] on input "**********" at bounding box center [1346, 28] width 119 height 24
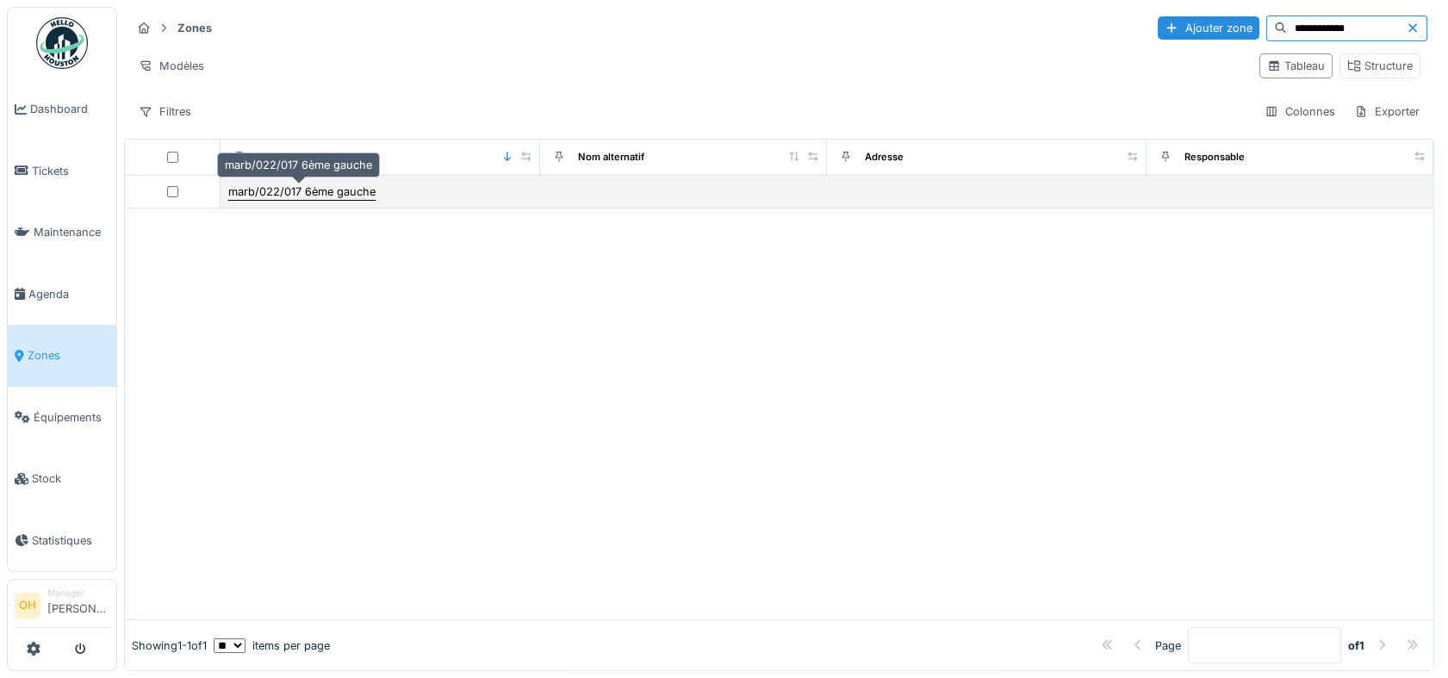
type input "**********"
click at [318, 186] on div "marb/022/017 6ème gauche" at bounding box center [301, 191] width 147 height 16
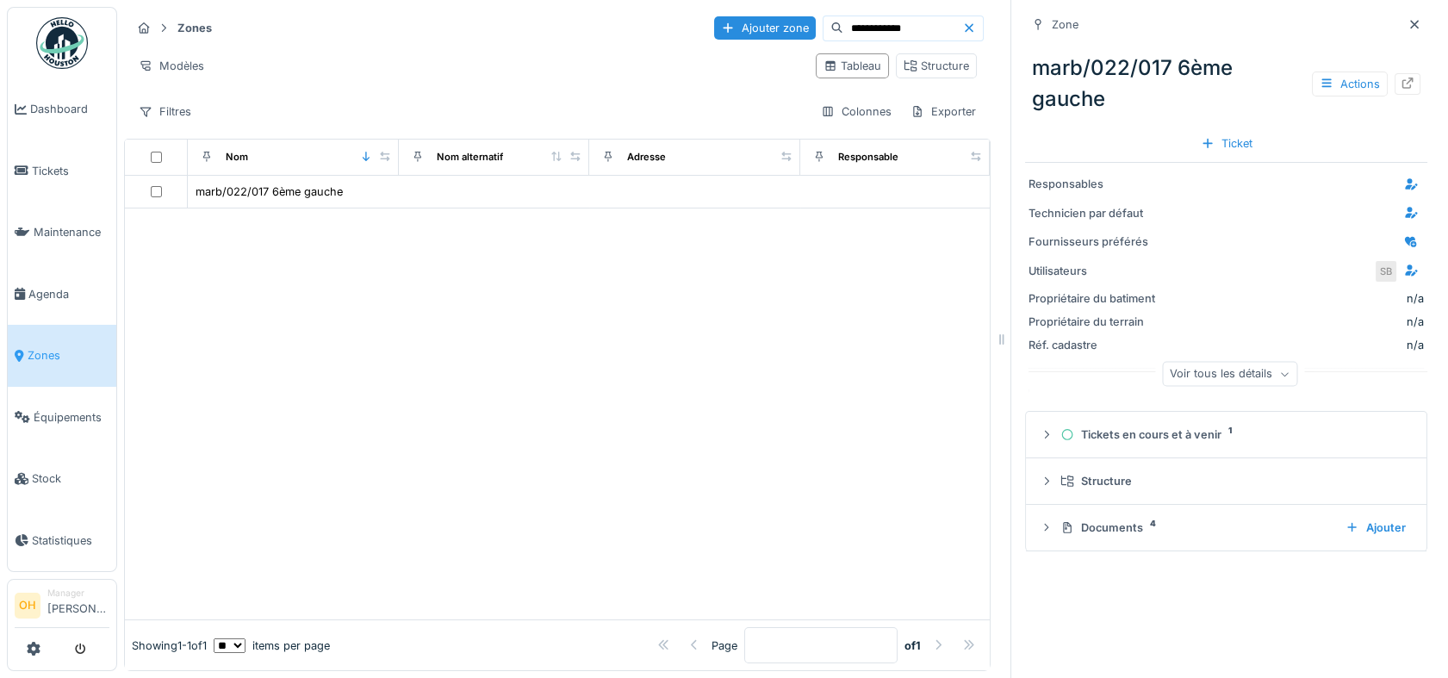
click at [1394, 86] on div "marb/022/017 6ème gauche Actions" at bounding box center [1226, 84] width 402 height 76
click at [1400, 83] on icon at bounding box center [1407, 83] width 14 height 11
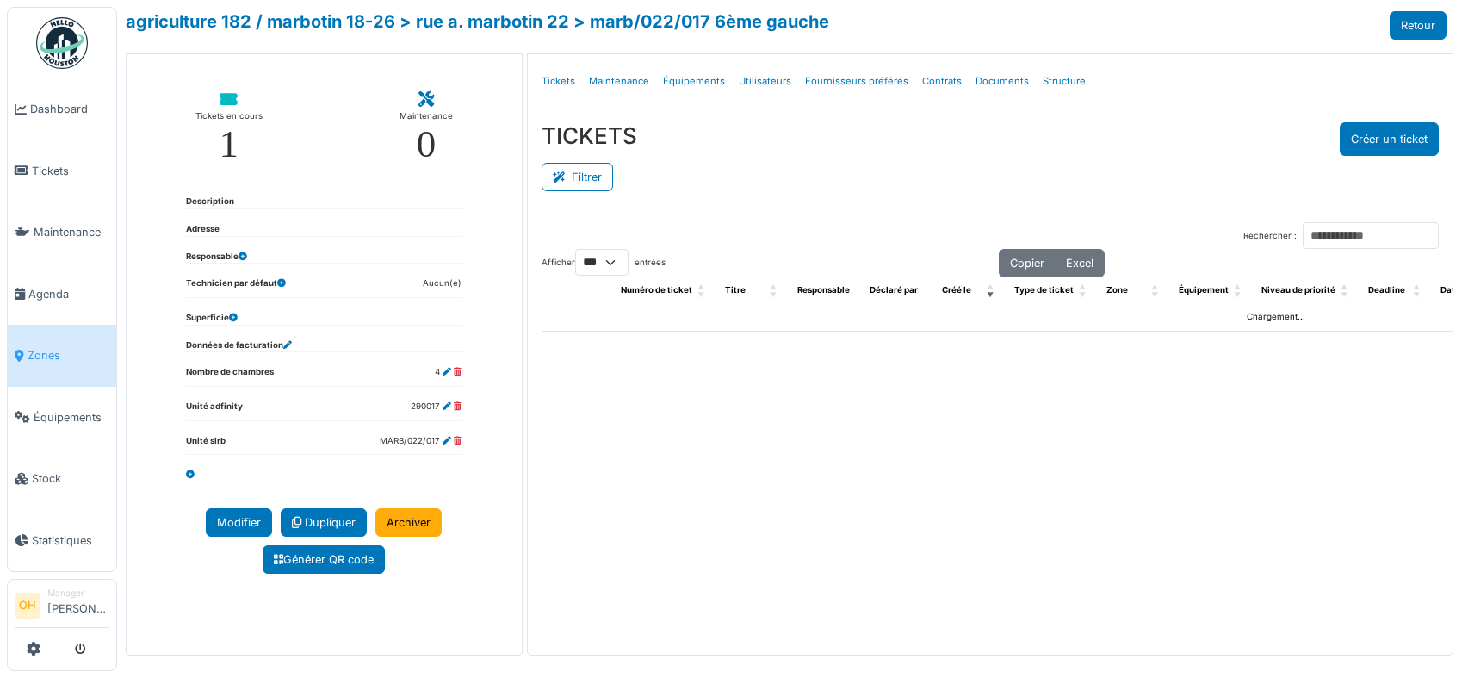
select select "***"
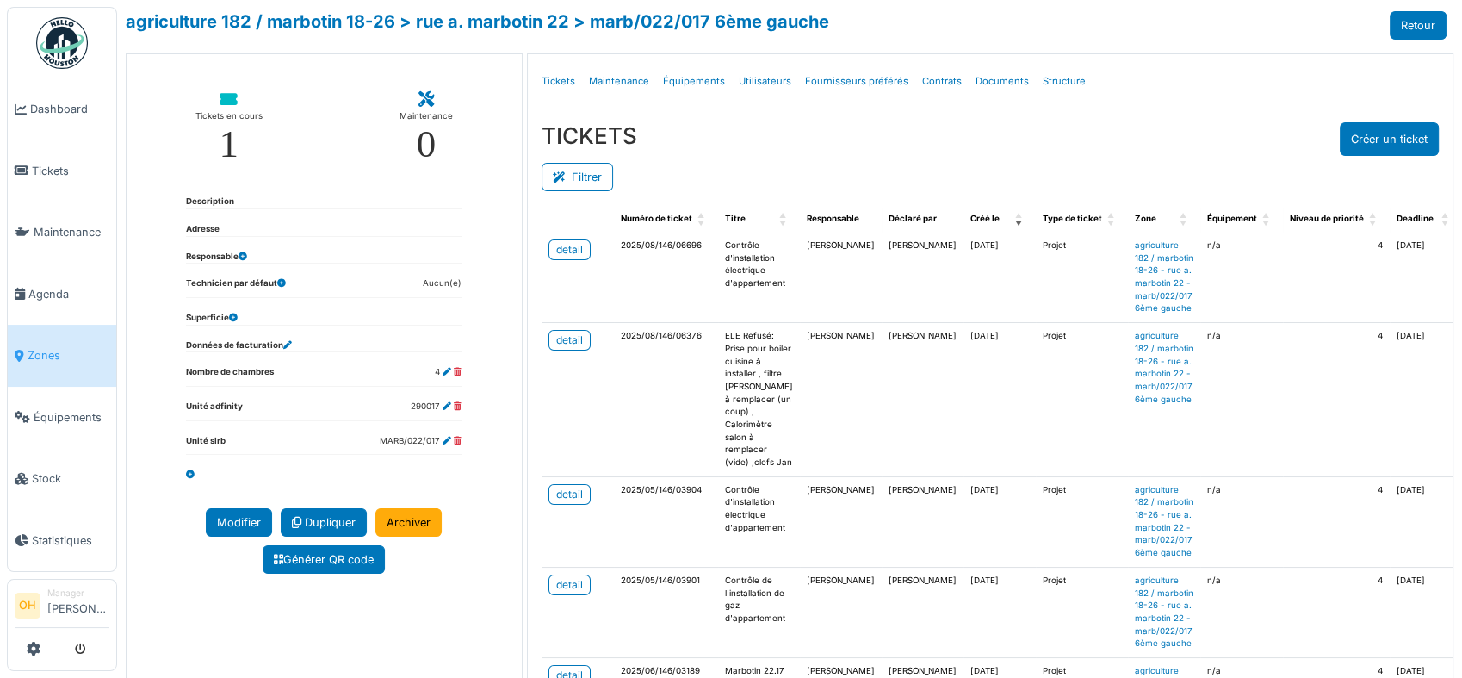
scroll to position [96, 0]
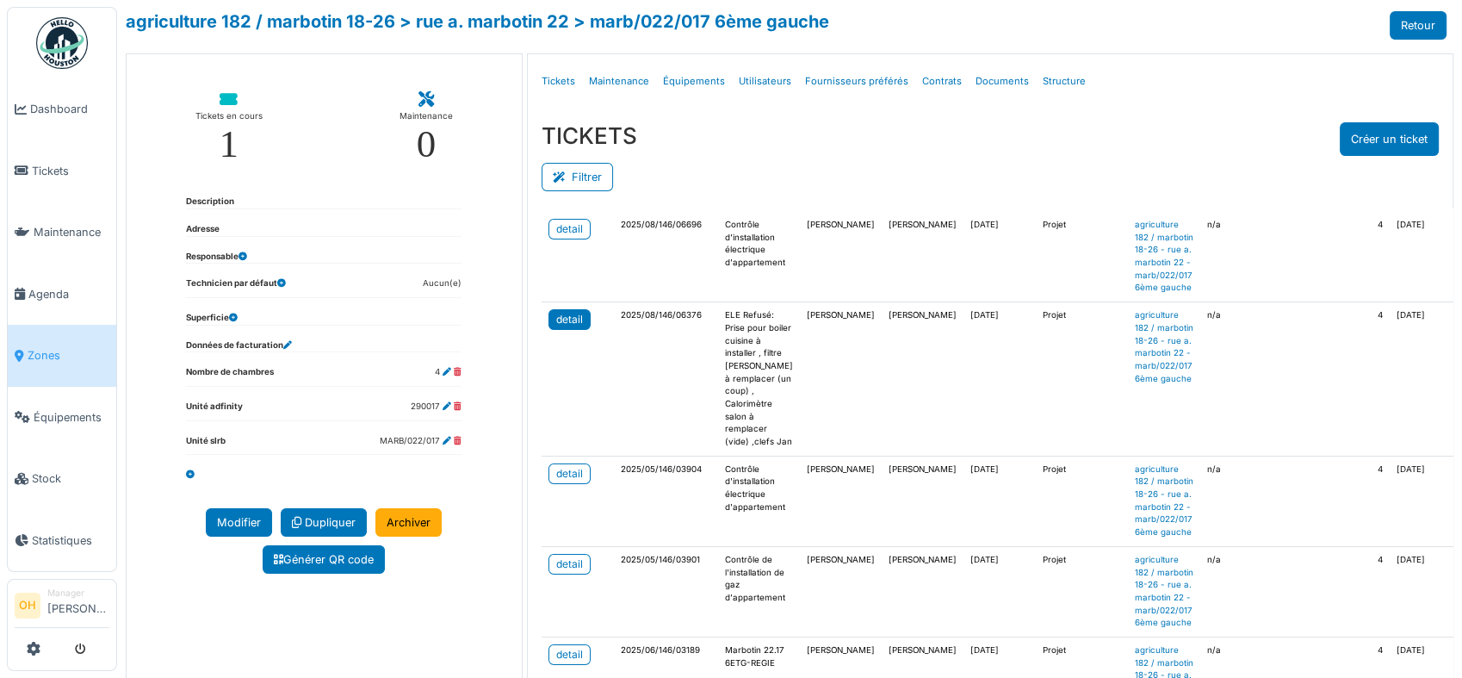
click at [572, 326] on div "detail" at bounding box center [569, 320] width 27 height 16
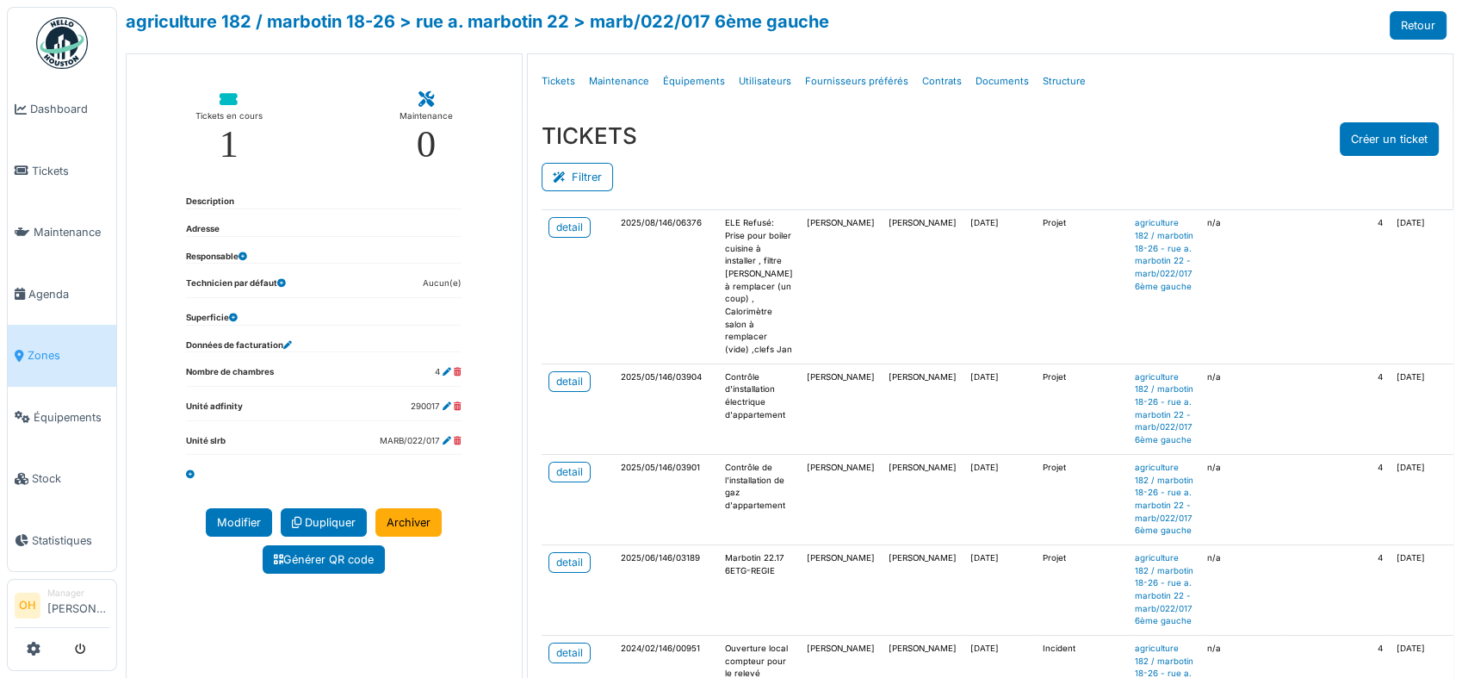
scroll to position [287, 0]
click at [569, 555] on div "detail" at bounding box center [569, 563] width 27 height 16
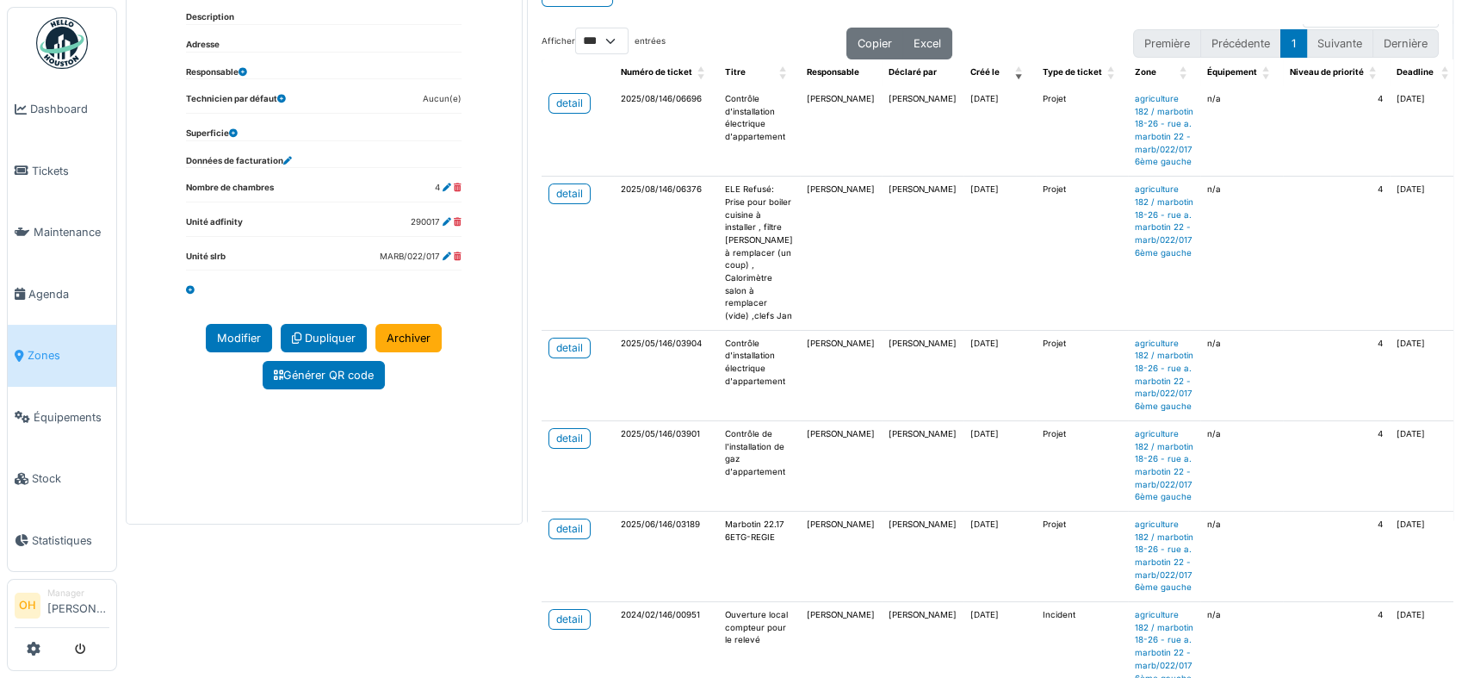
scroll to position [3, 0]
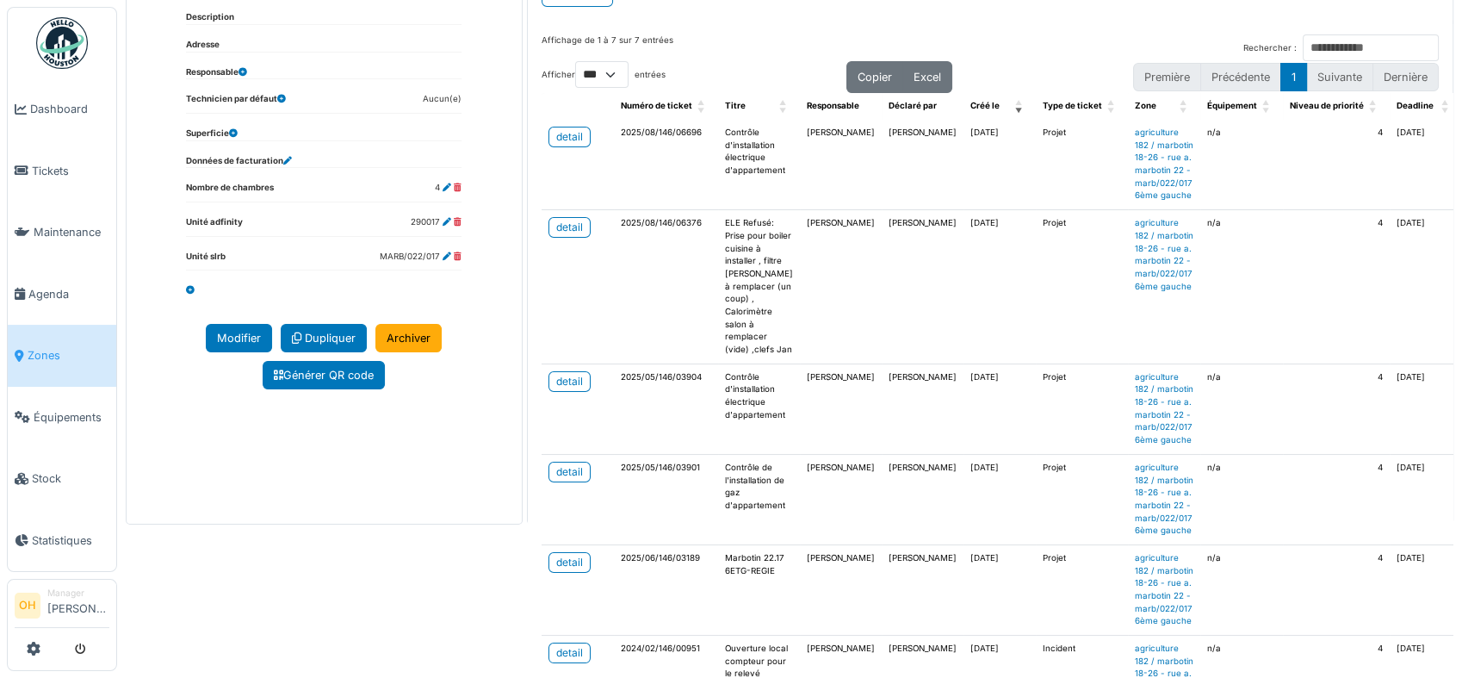
click at [754, 605] on td "Marbotin 22.17 6ETG-REGIE" at bounding box center [759, 589] width 82 height 90
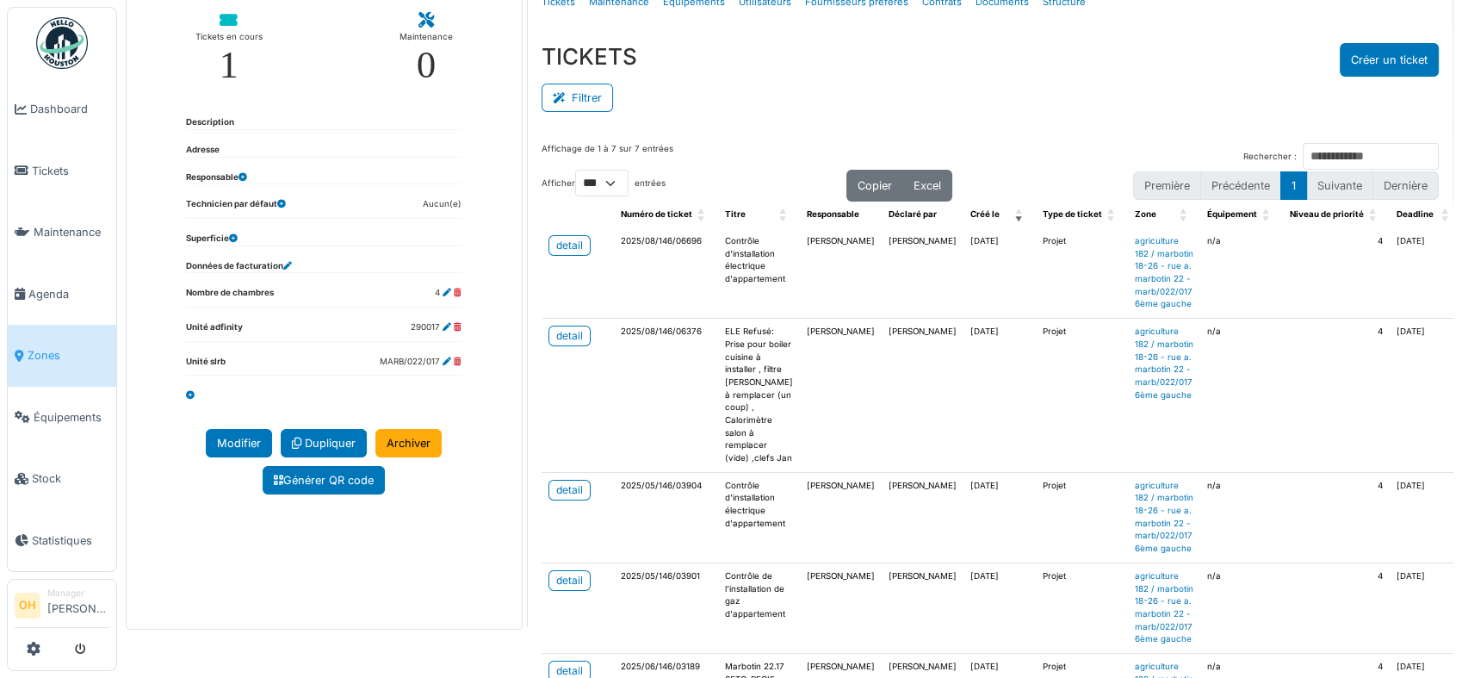
scroll to position [0, 0]
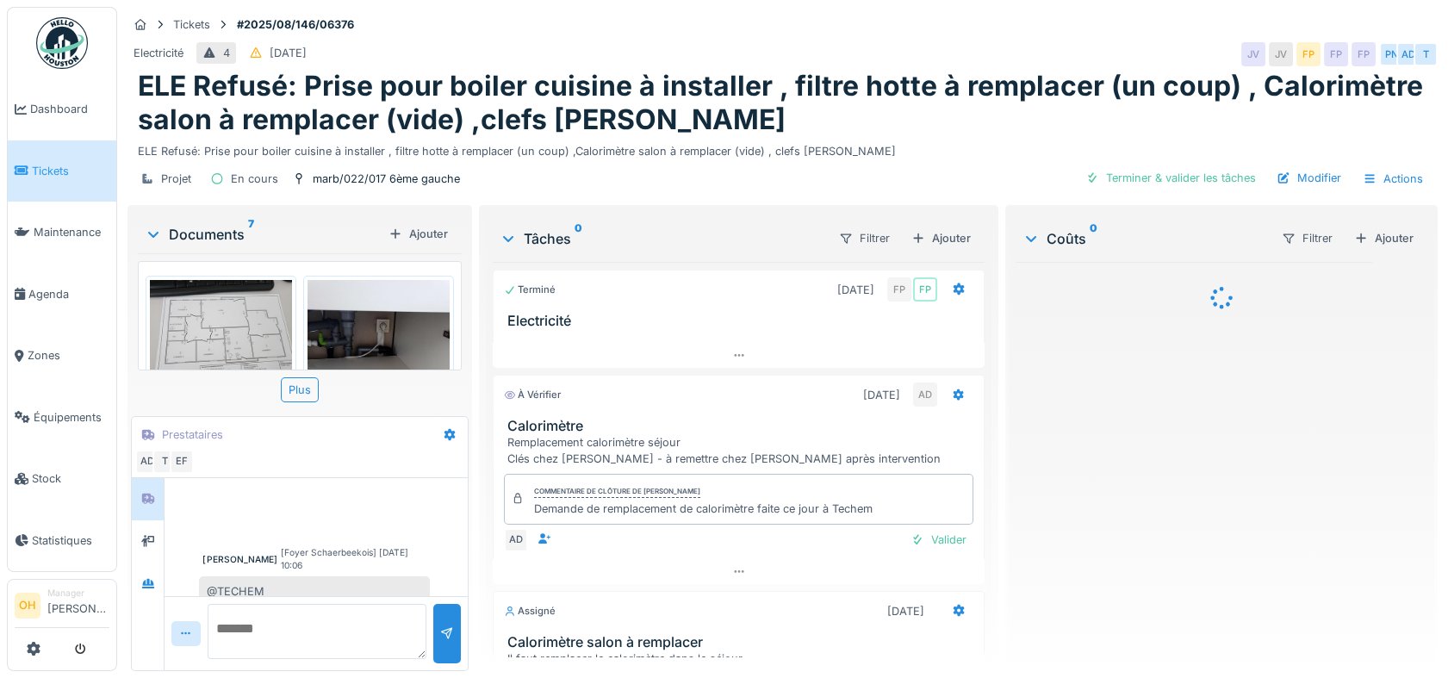
scroll to position [317, 0]
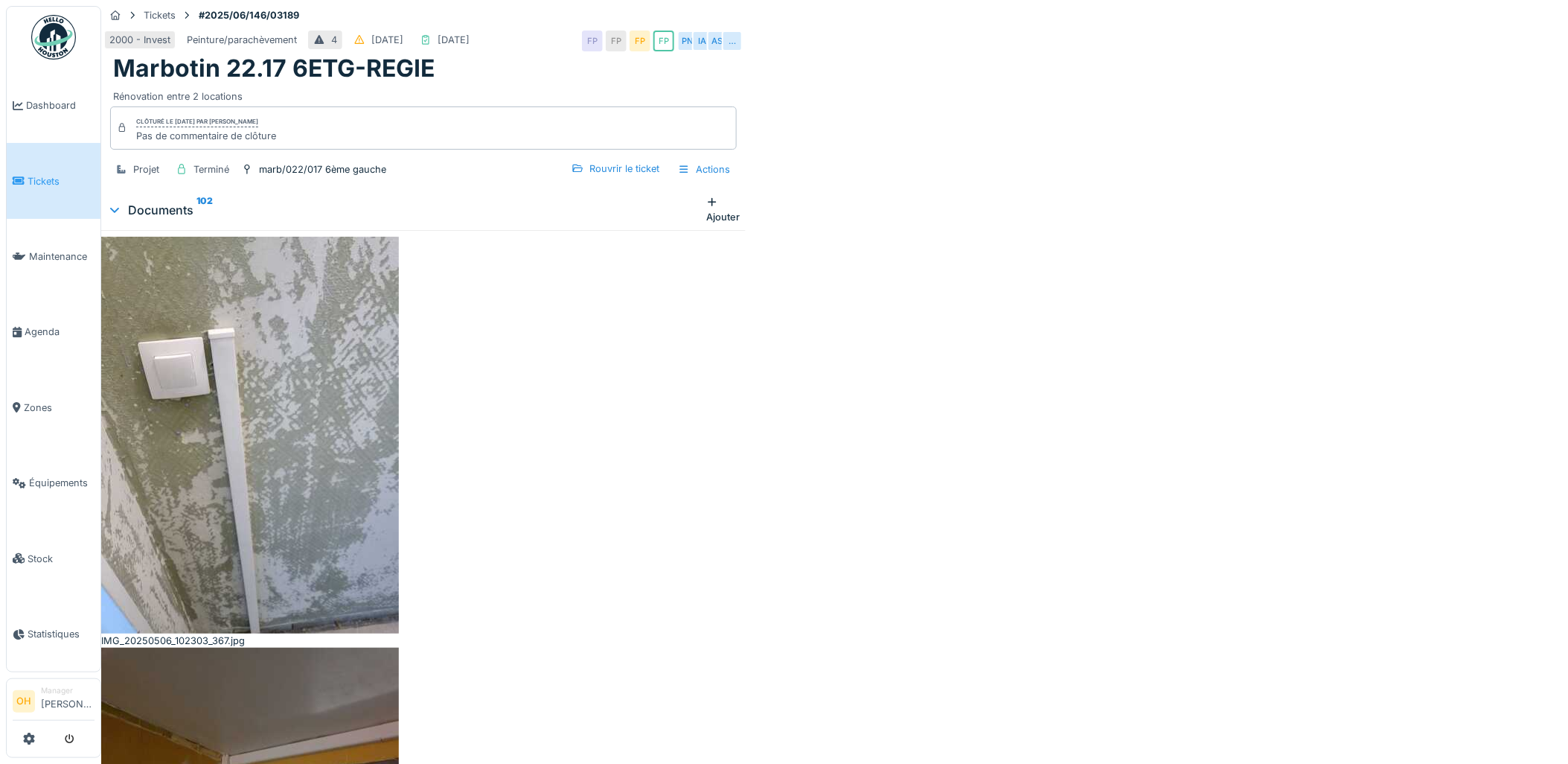
scroll to position [469, 0]
click at [29, 400] on span "Zones" at bounding box center [60, 407] width 71 height 14
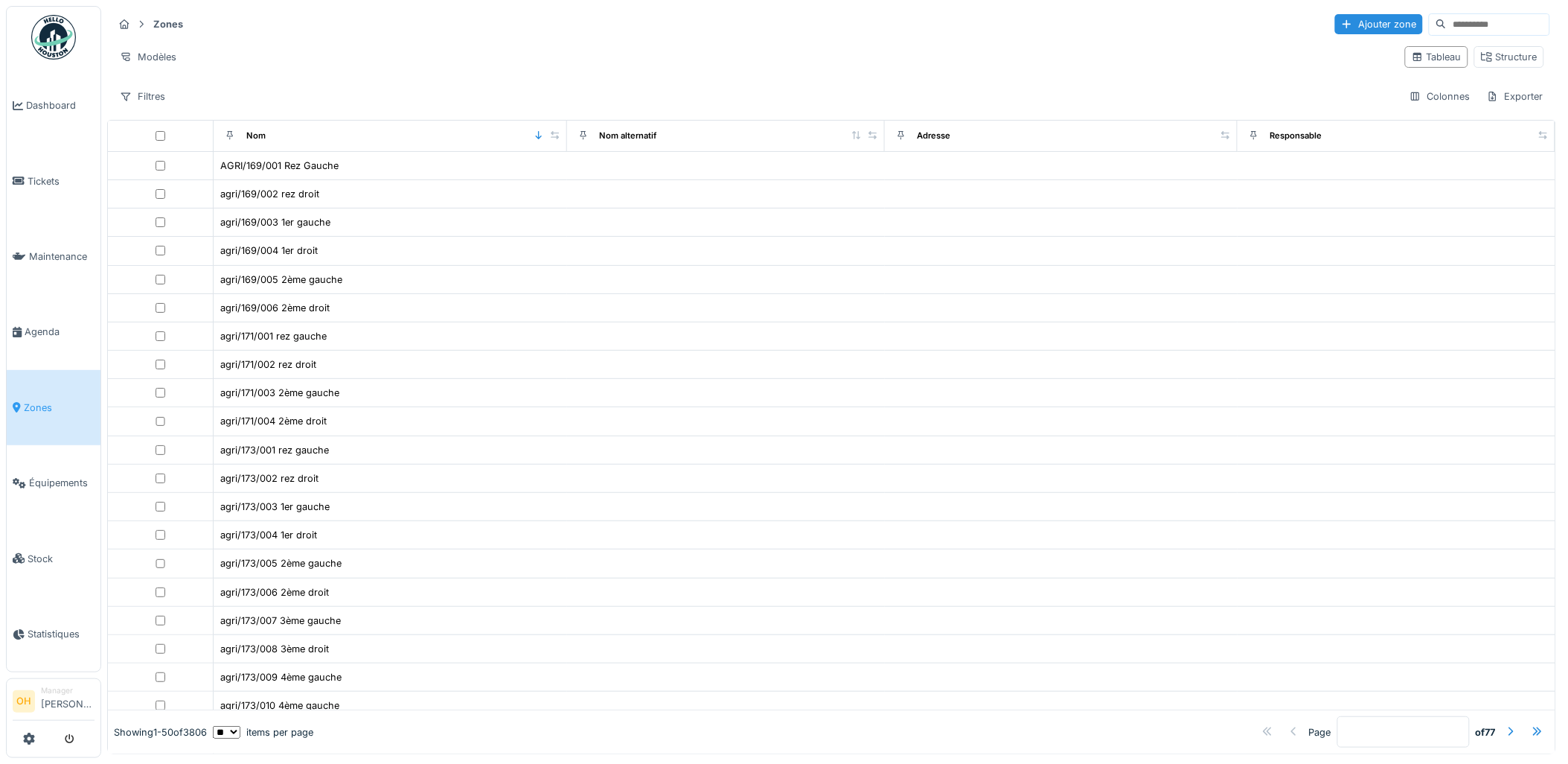
click at [1451, 19] on input at bounding box center [1497, 24] width 103 height 21
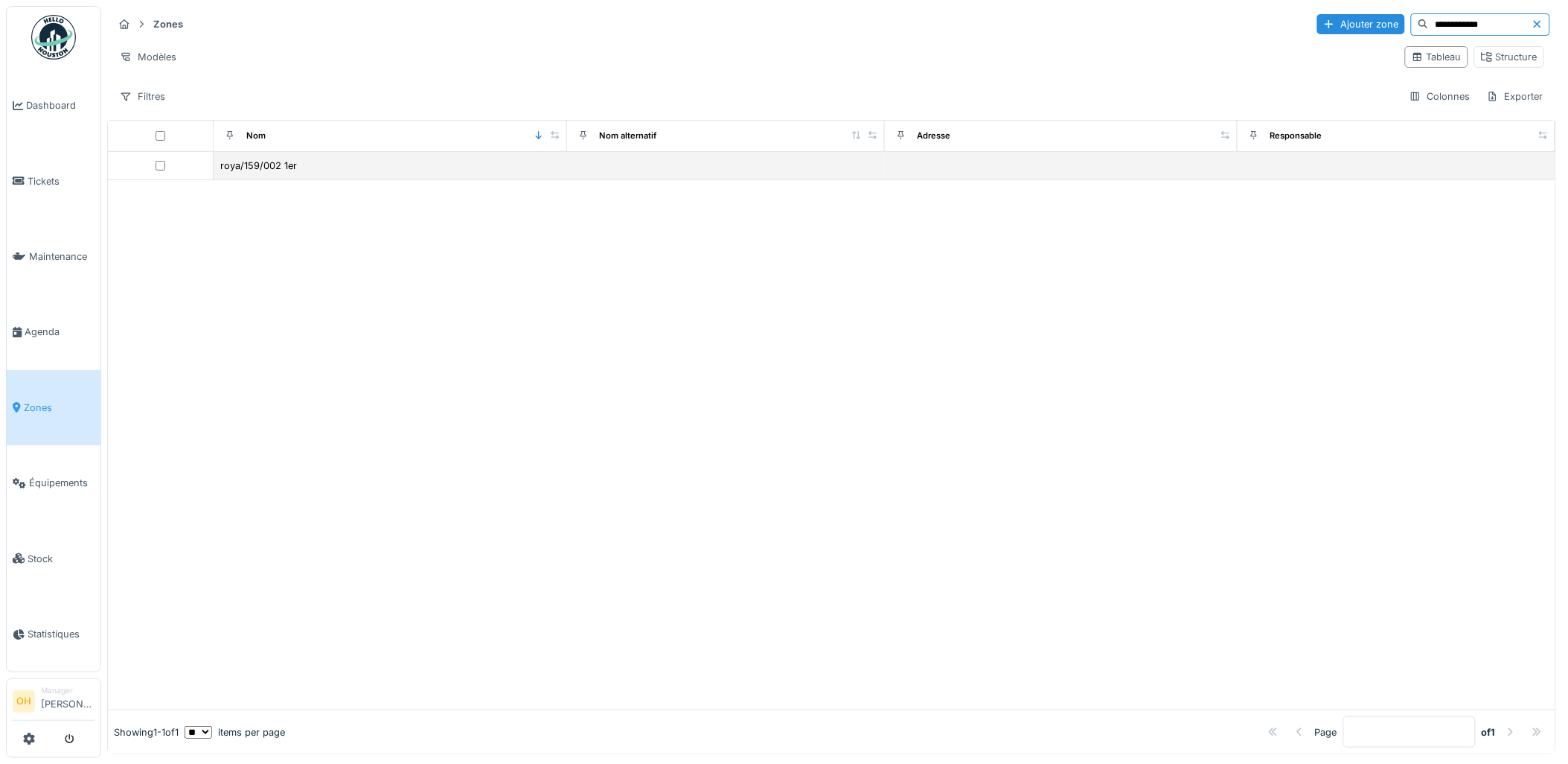
type input "**********"
click at [263, 157] on td "roya/159/002 1er" at bounding box center [390, 166] width 352 height 29
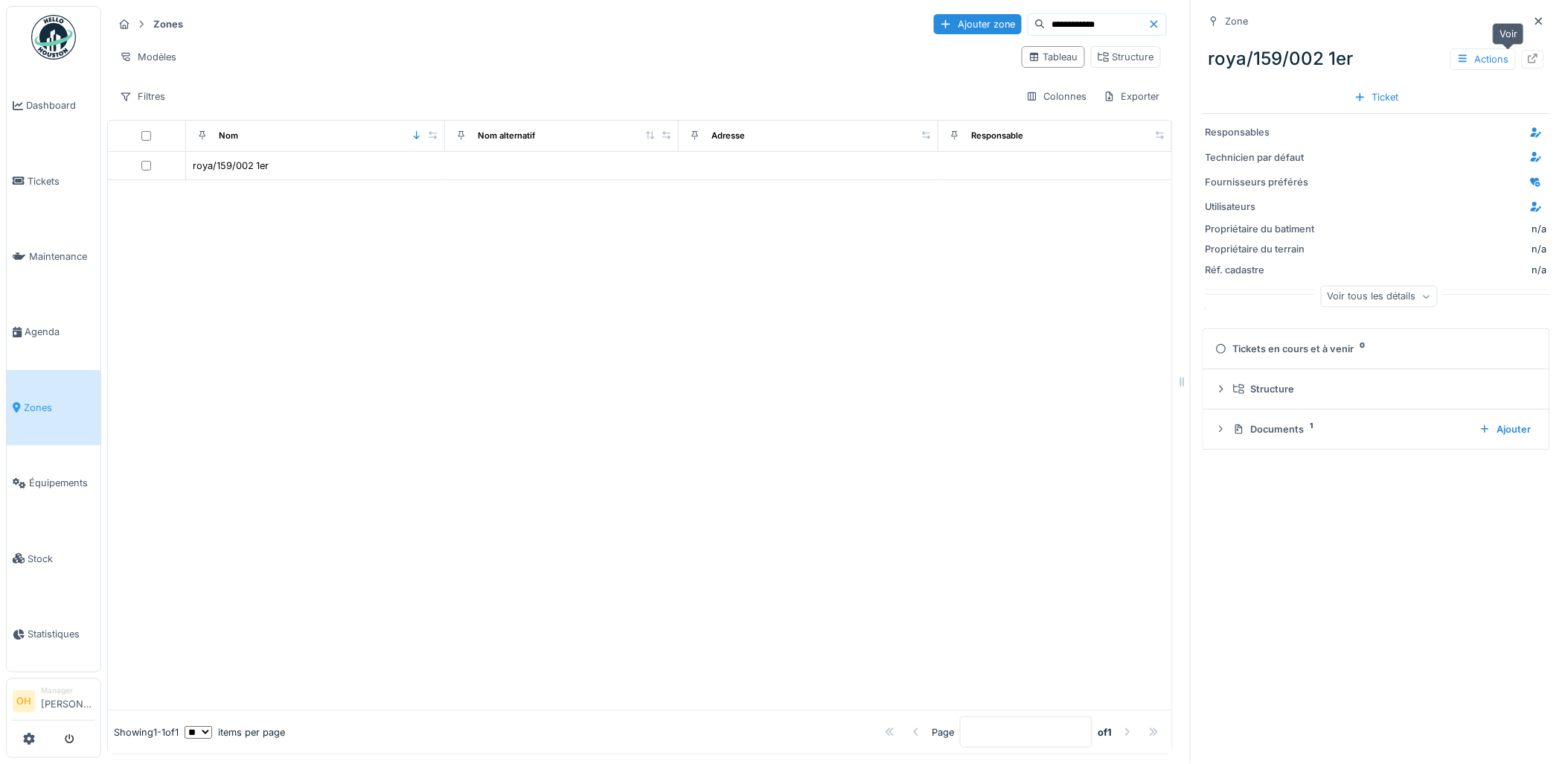
click at [1521, 61] on div at bounding box center [1533, 60] width 22 height 19
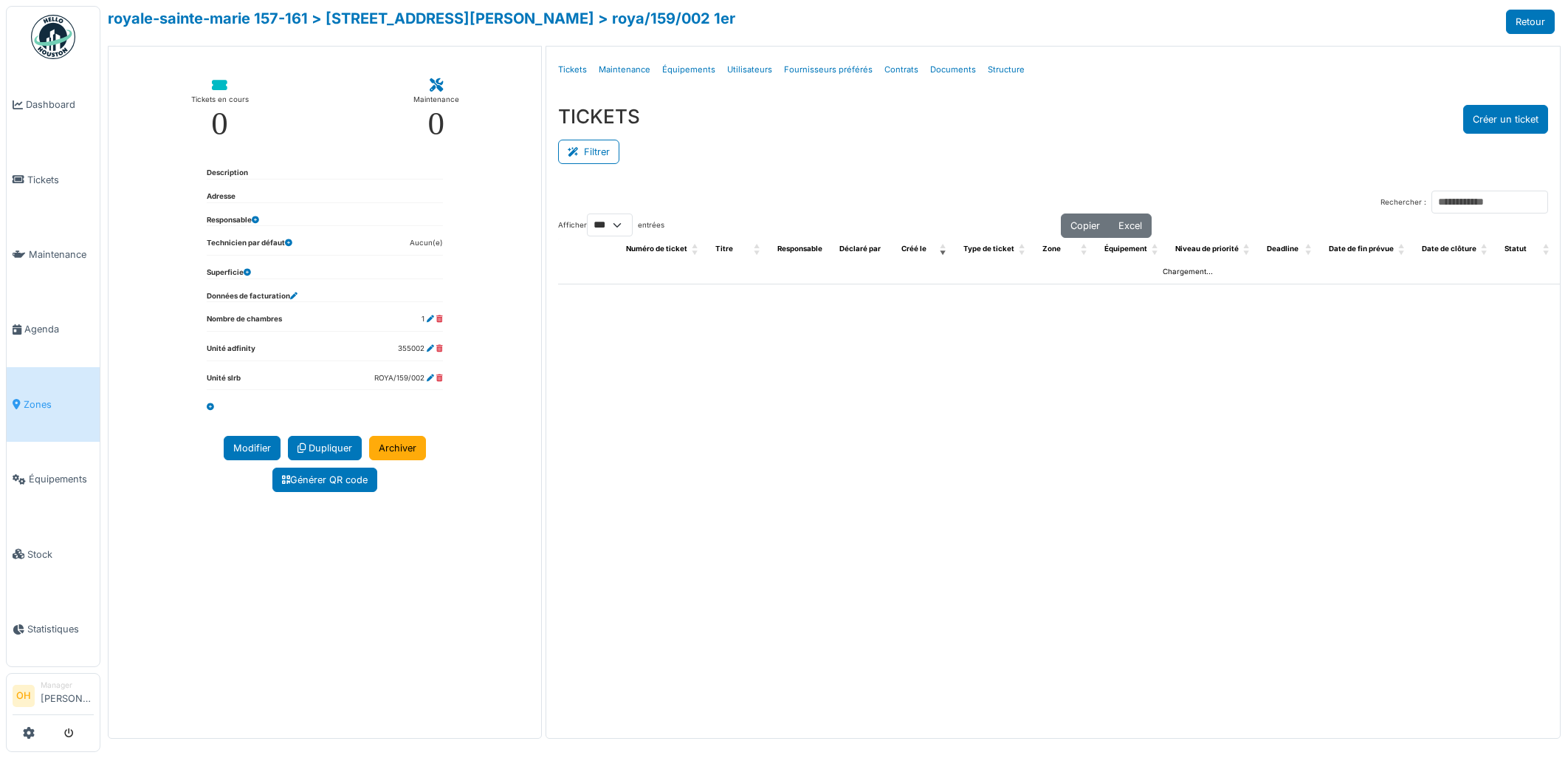
select select "***"
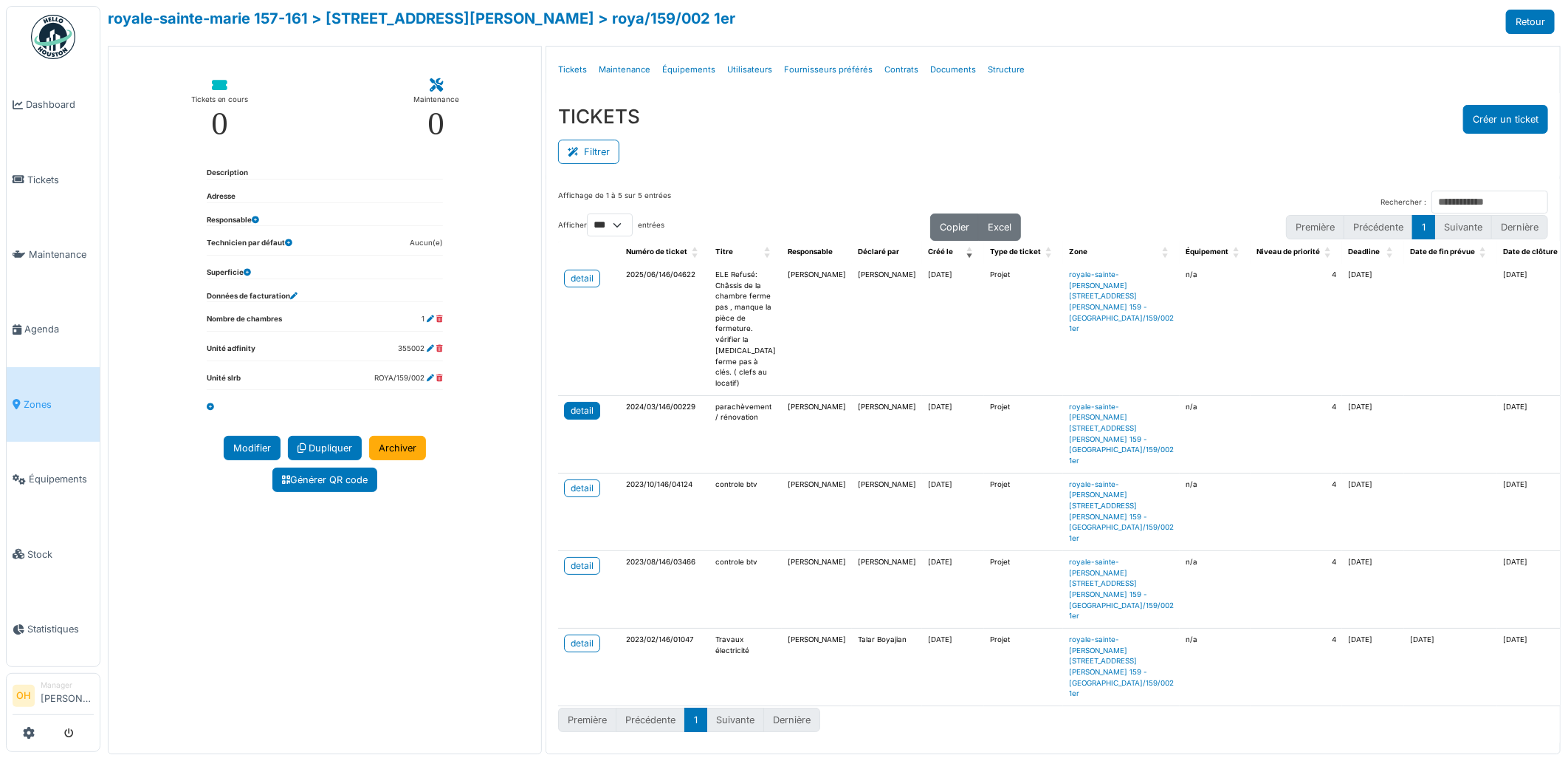
click at [591, 402] on link "detail" at bounding box center [582, 411] width 36 height 18
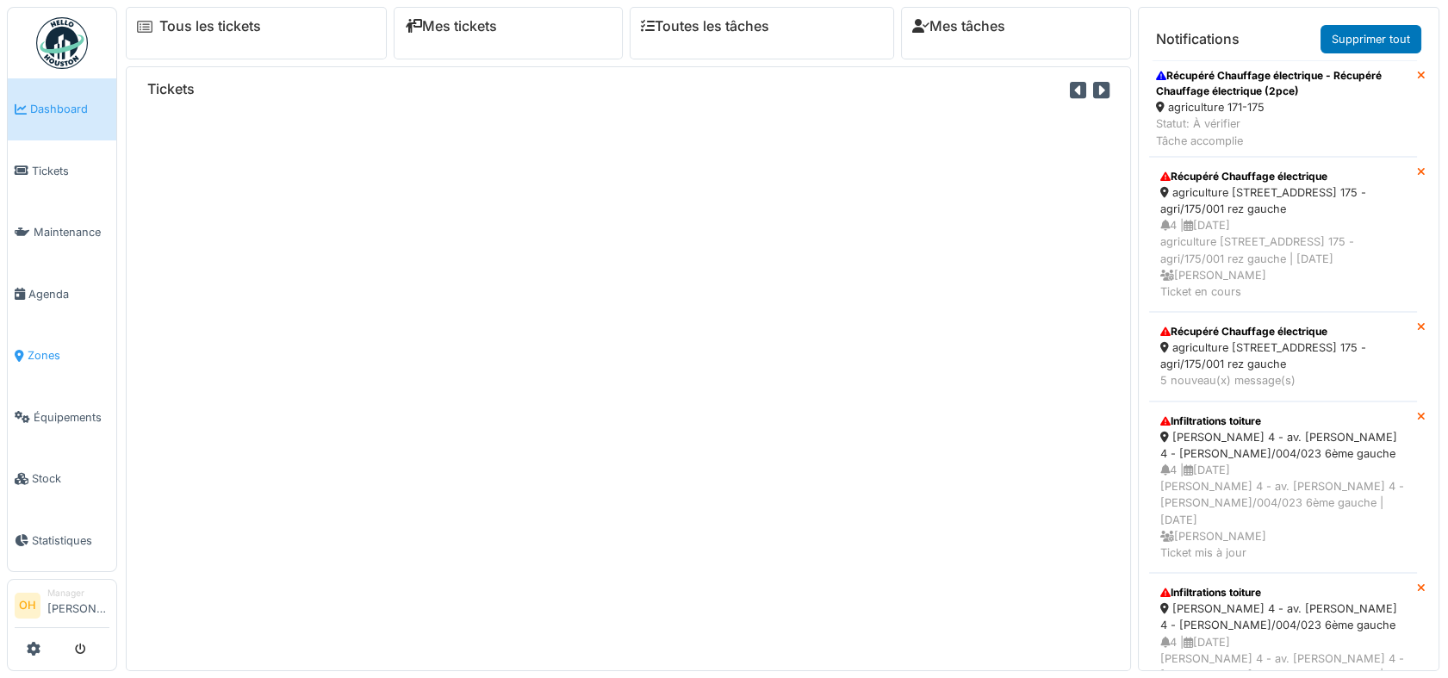
click at [45, 351] on span "Zones" at bounding box center [69, 355] width 82 height 16
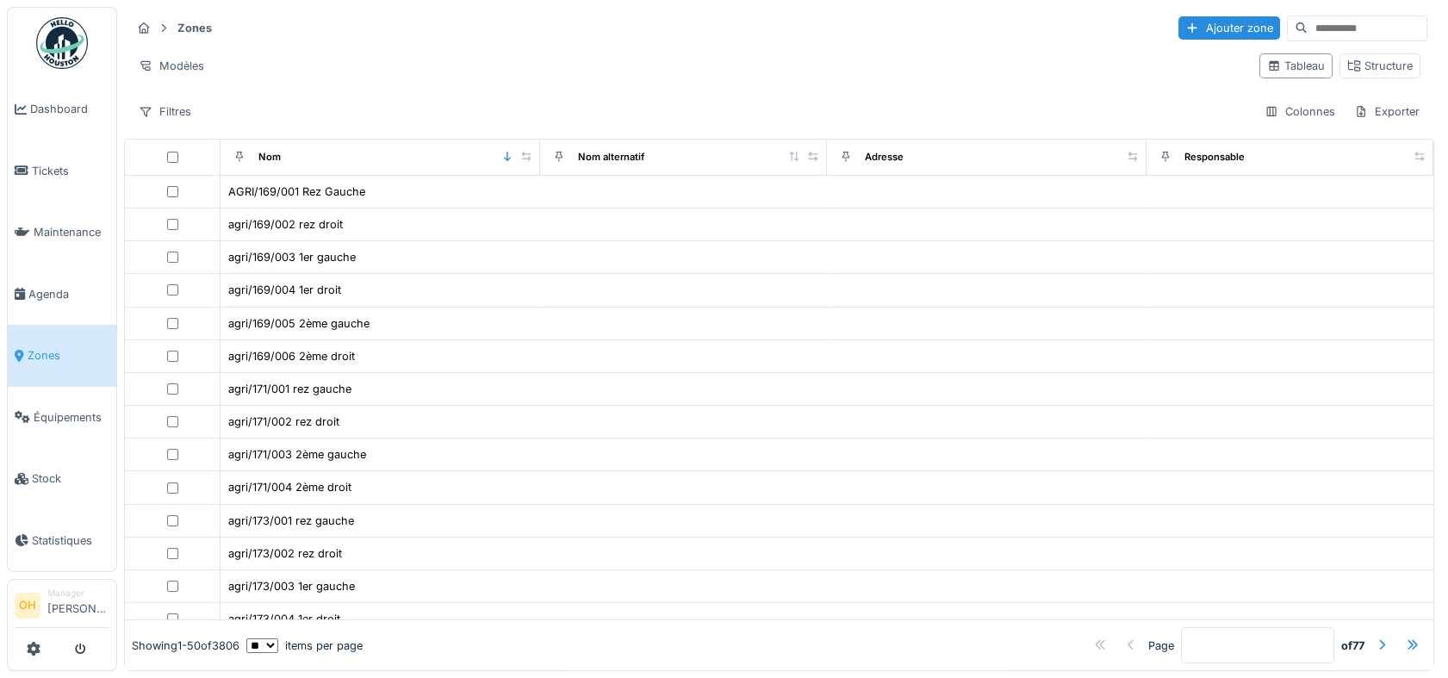
click at [1307, 28] on input at bounding box center [1366, 28] width 119 height 24
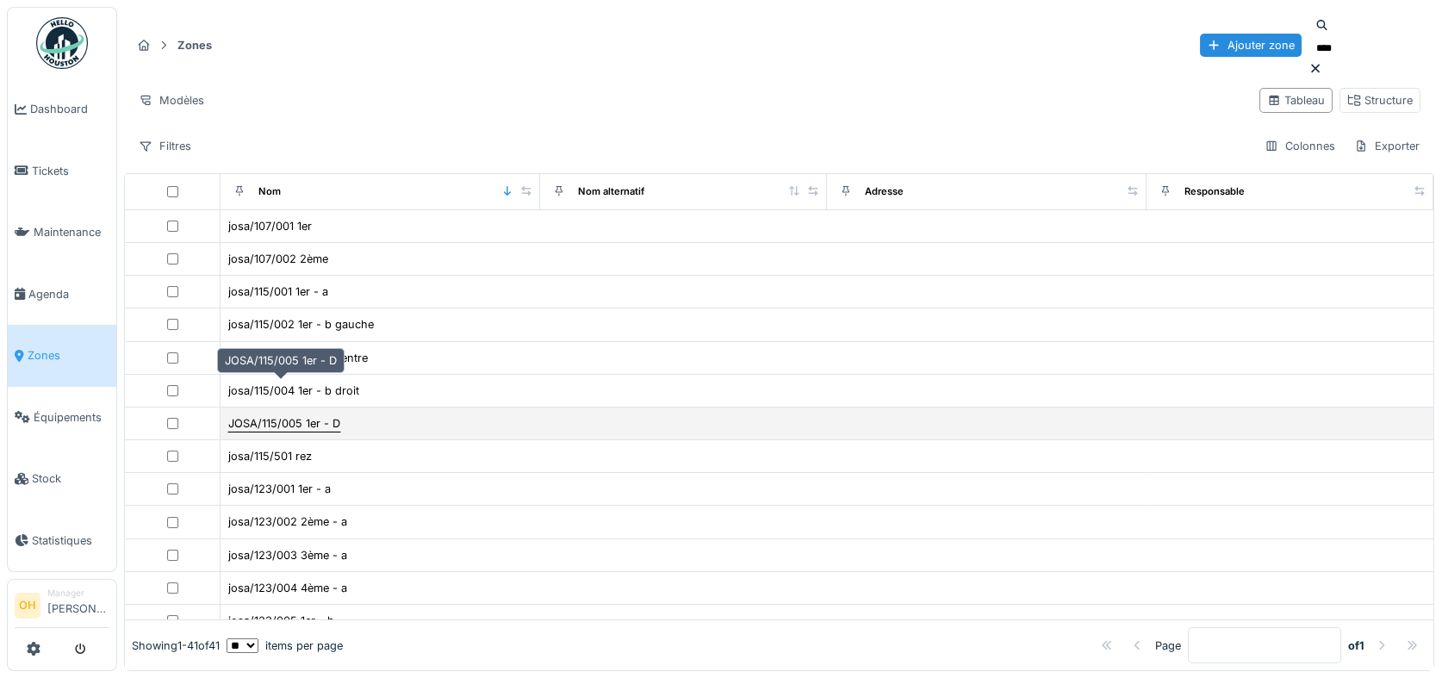
type input "****"
click at [318, 415] on div "JOSA/115/005 1er - D" at bounding box center [284, 423] width 112 height 16
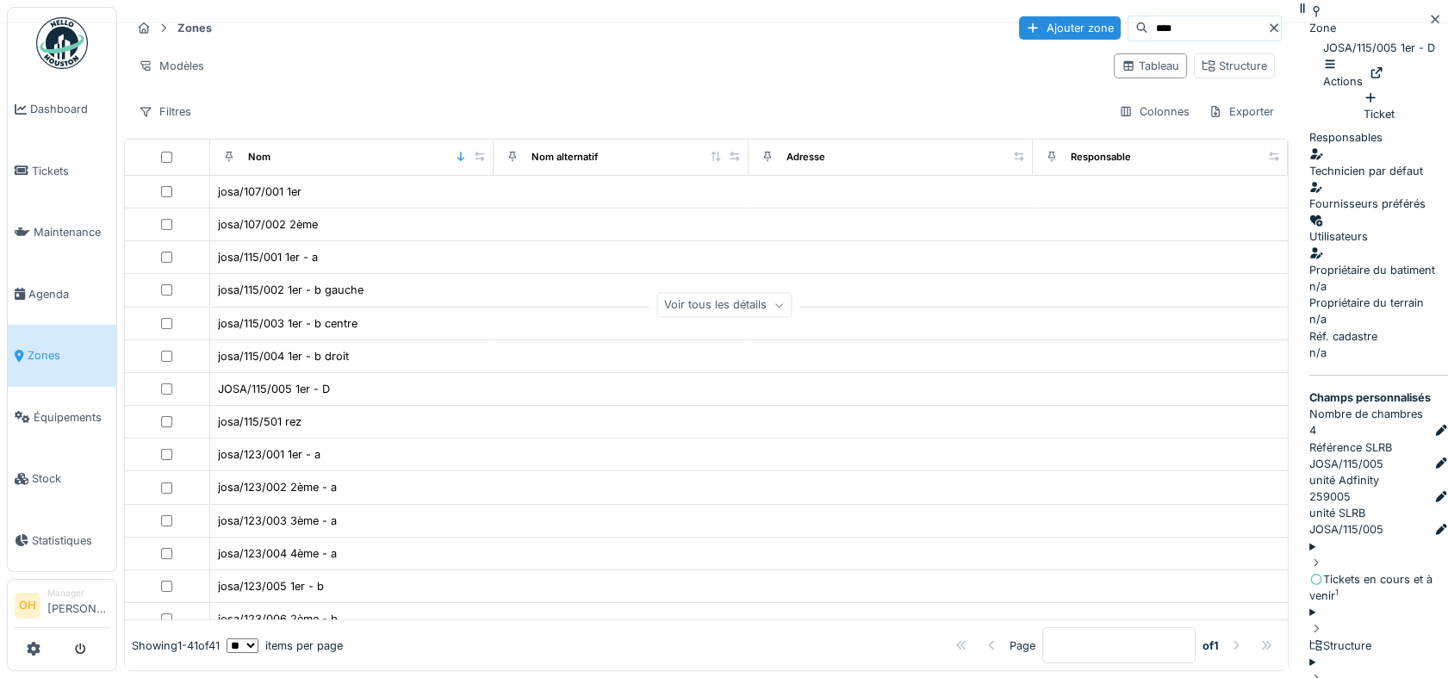
click at [1378, 77] on div at bounding box center [1376, 73] width 14 height 16
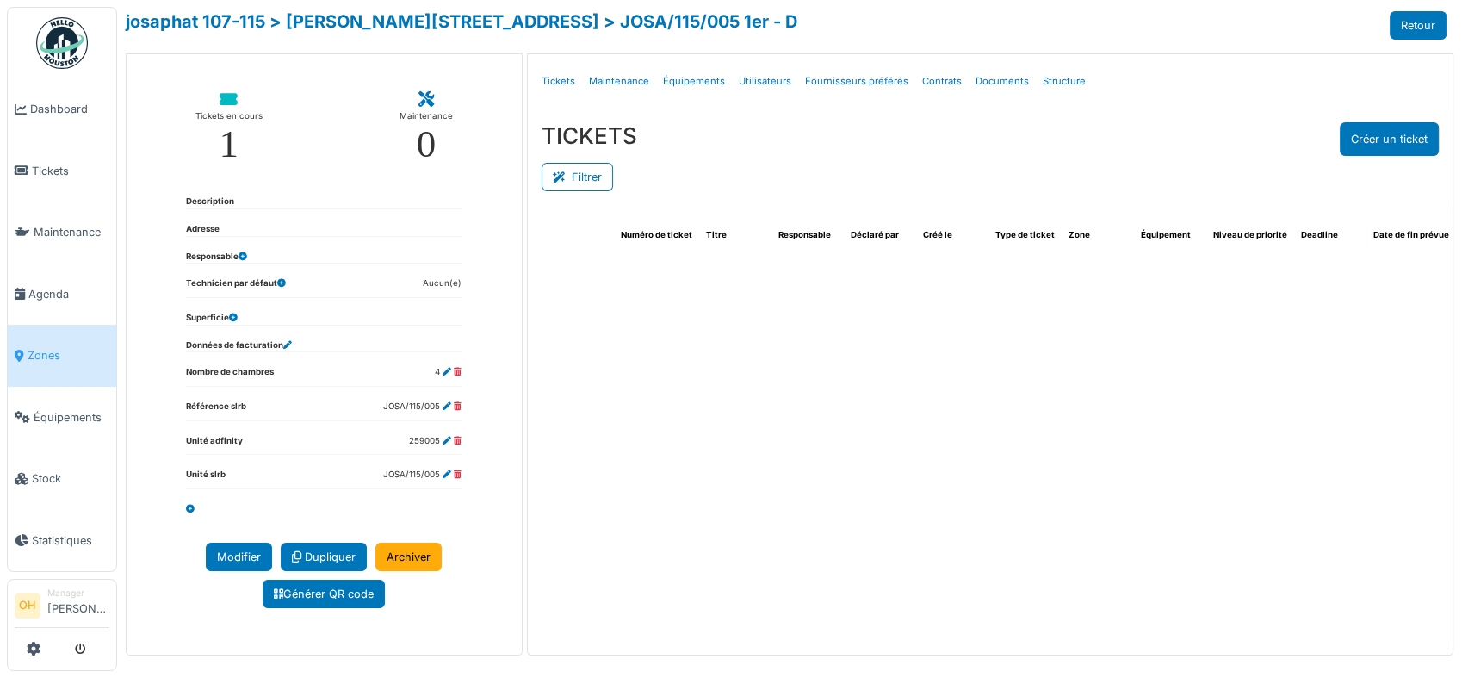
select select "***"
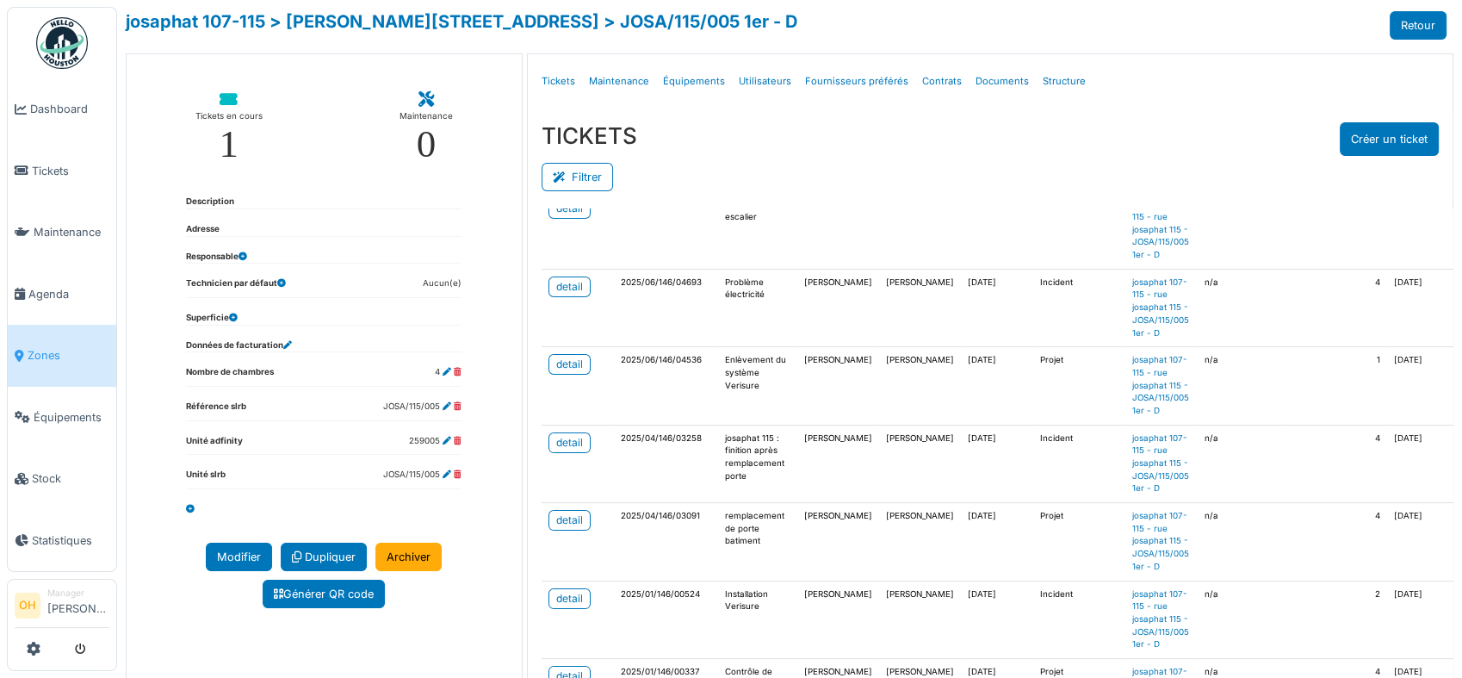
scroll to position [382, 0]
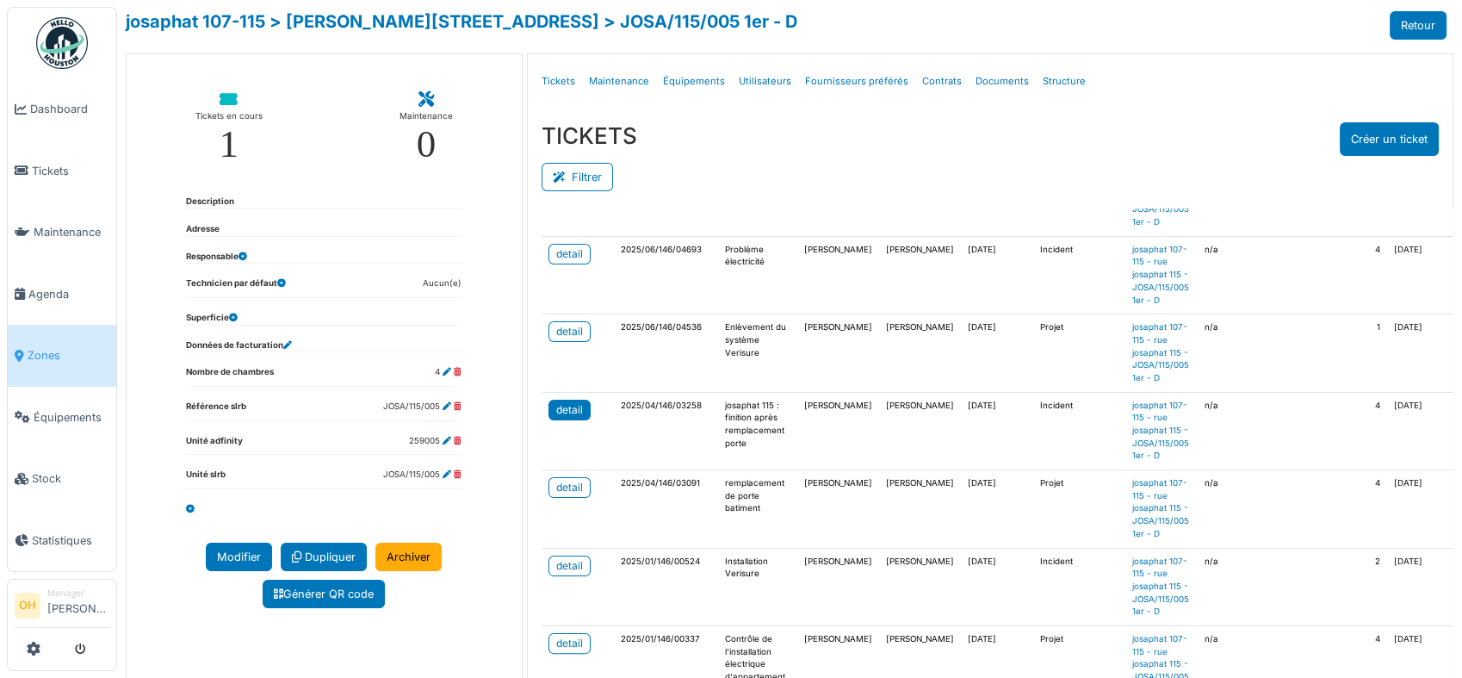
click at [573, 402] on div "detail" at bounding box center [569, 410] width 27 height 16
click at [564, 494] on link "detail" at bounding box center [570, 487] width 42 height 21
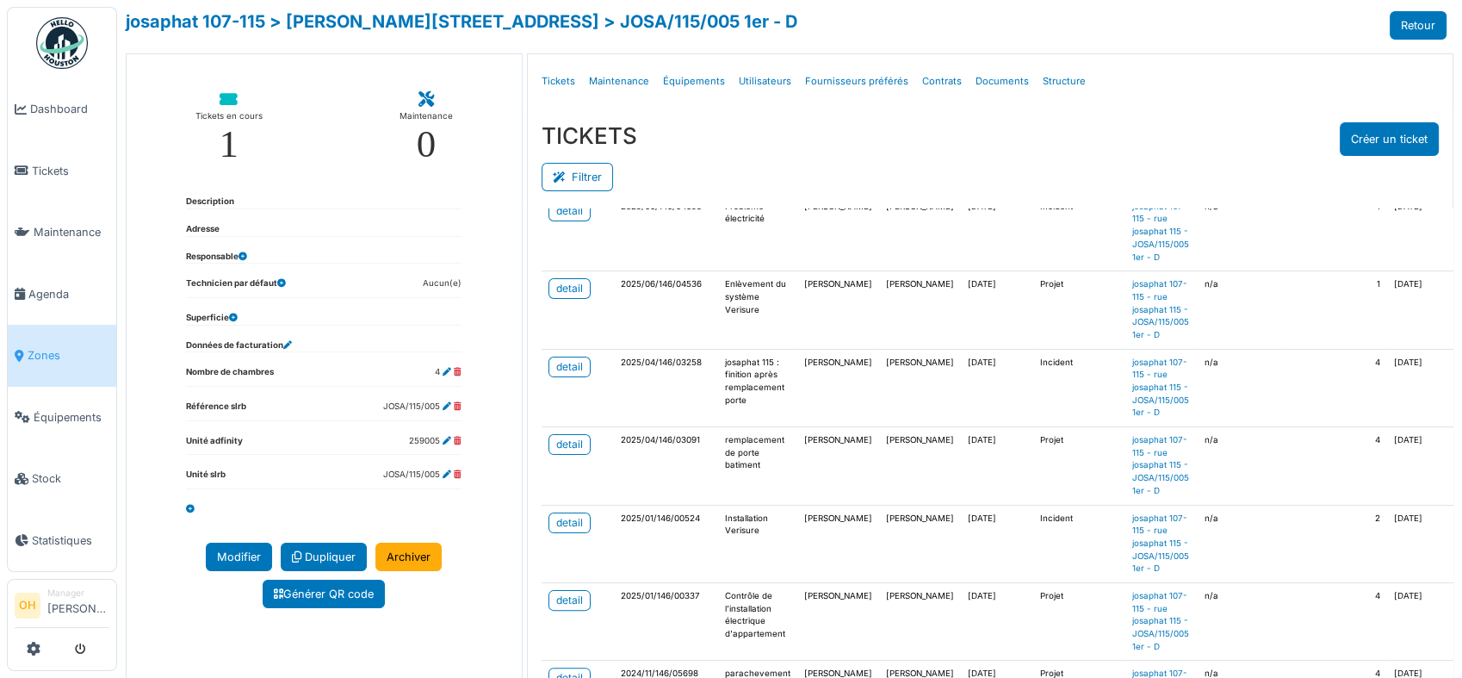
scroll to position [96, 0]
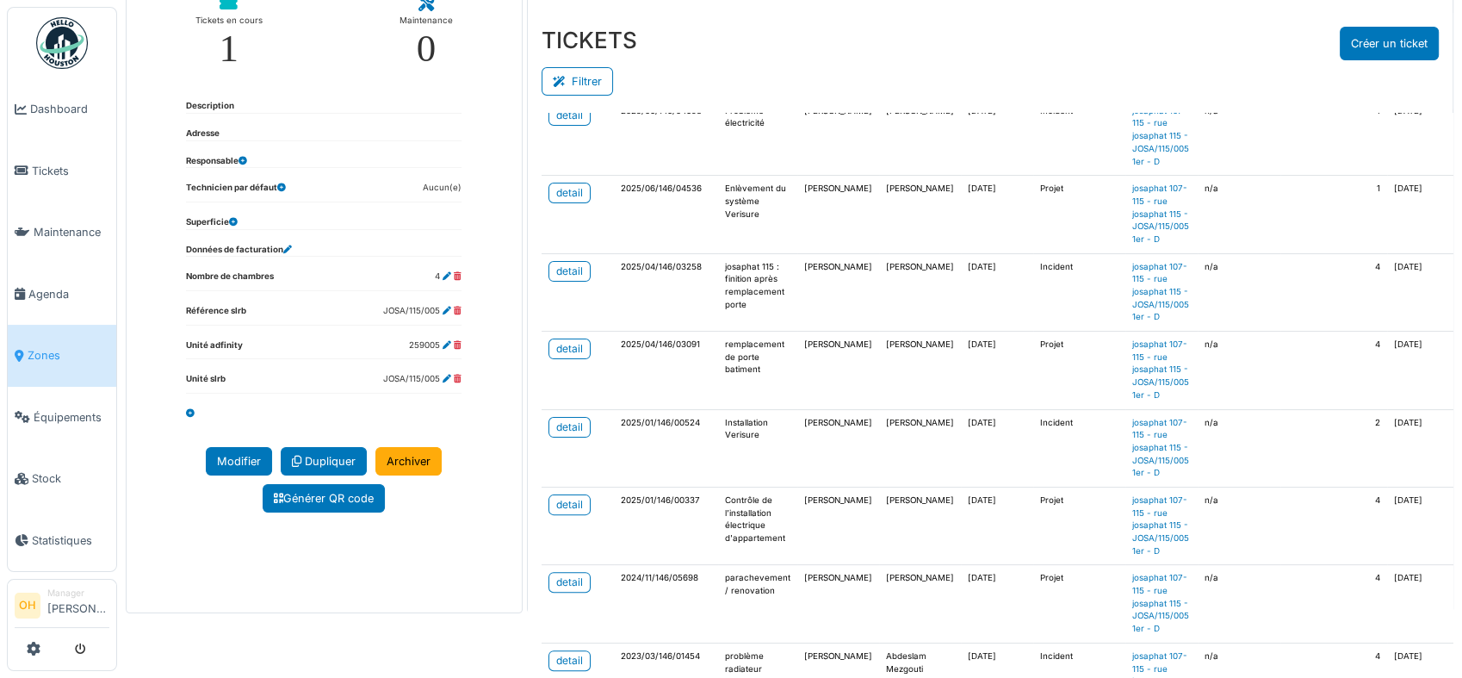
click at [558, 578] on td "detail" at bounding box center [578, 604] width 72 height 78
click at [574, 574] on div "detail" at bounding box center [569, 582] width 27 height 16
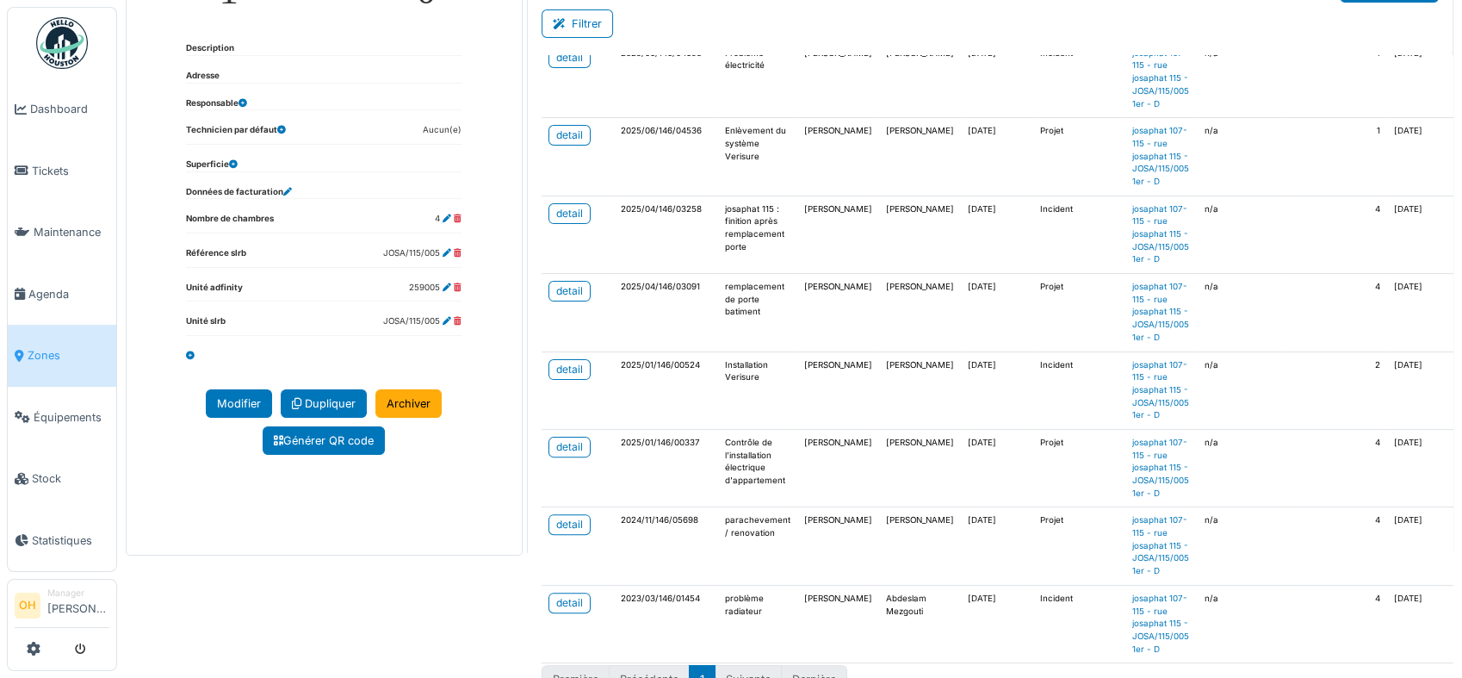
scroll to position [184, 0]
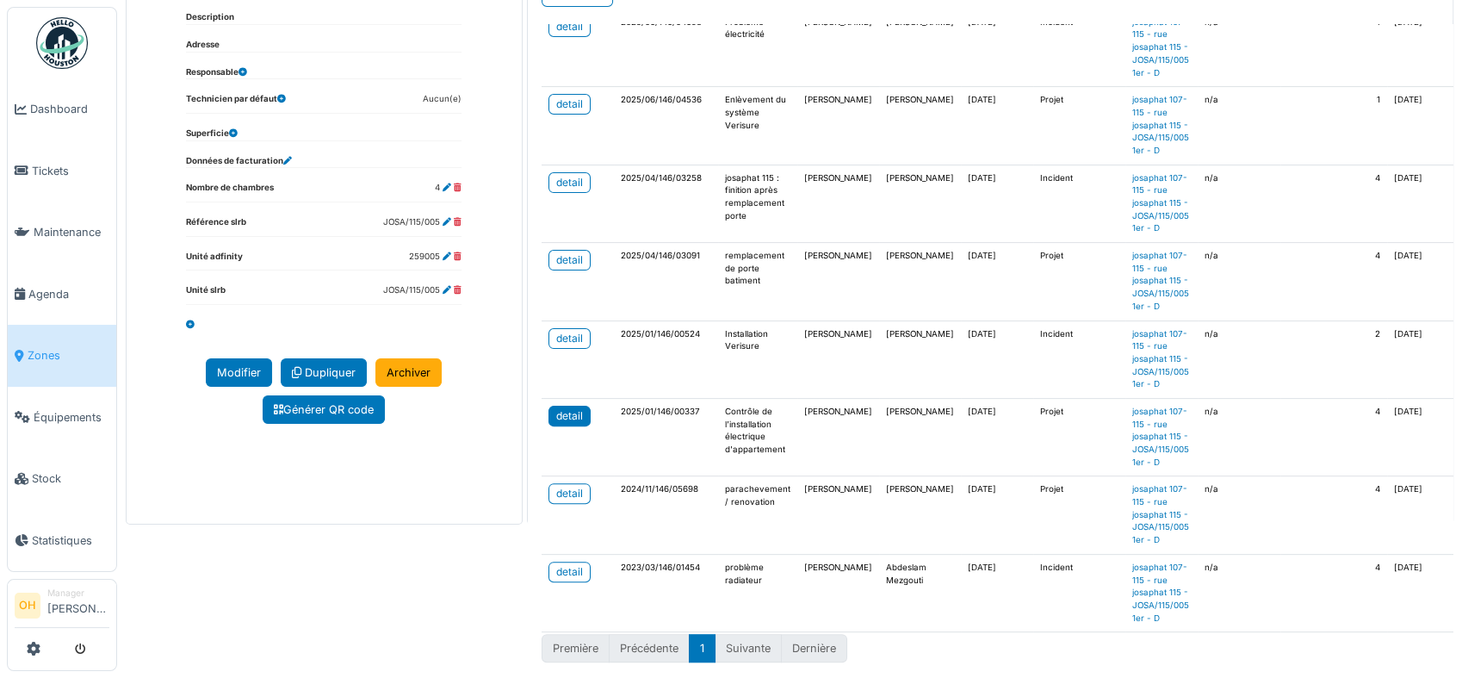
click at [574, 408] on div "detail" at bounding box center [569, 416] width 27 height 16
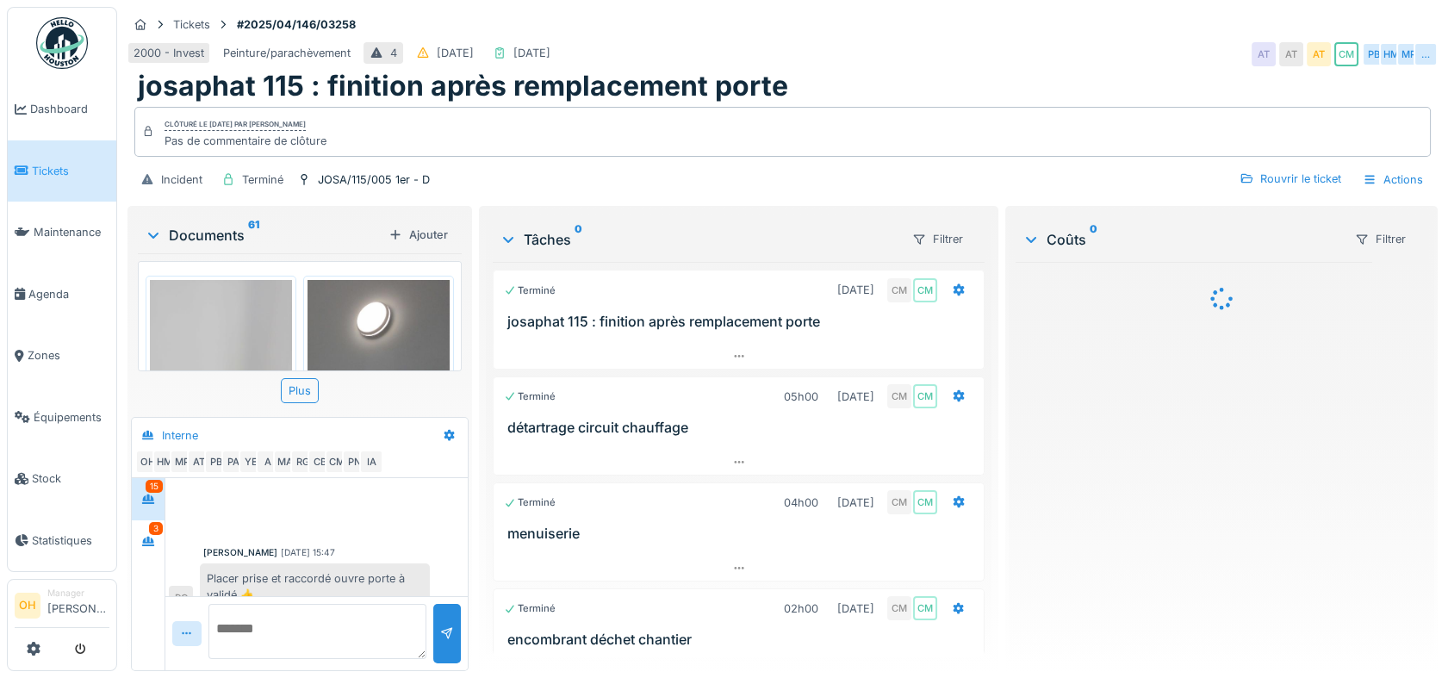
scroll to position [682, 0]
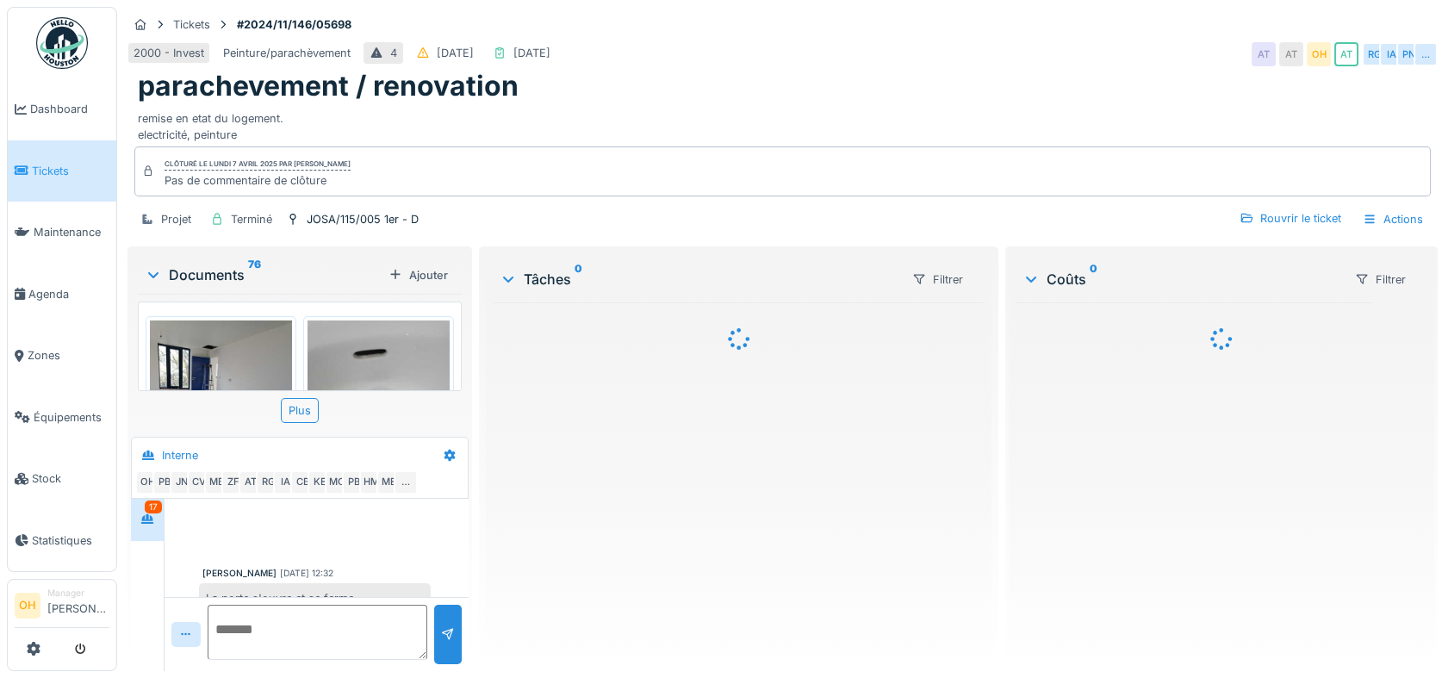
scroll to position [818, 0]
